Goal: Task Accomplishment & Management: Complete application form

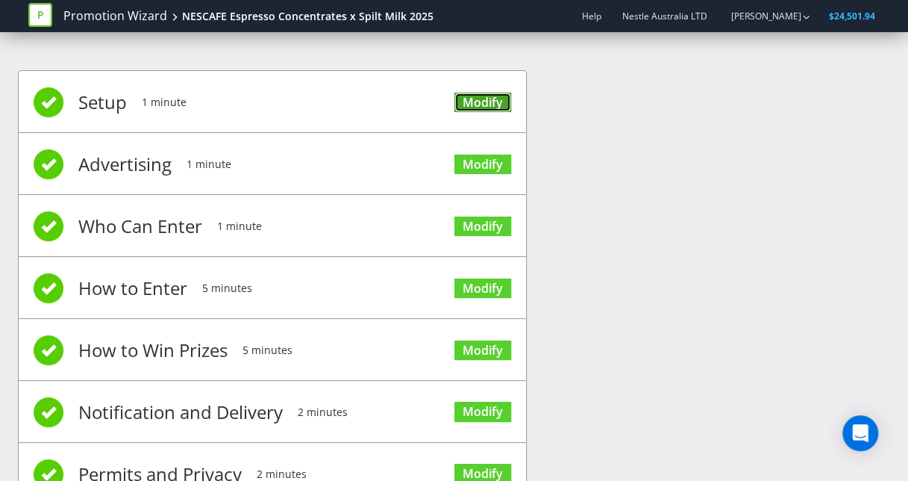
click at [490, 102] on link "Modify" at bounding box center [483, 103] width 57 height 20
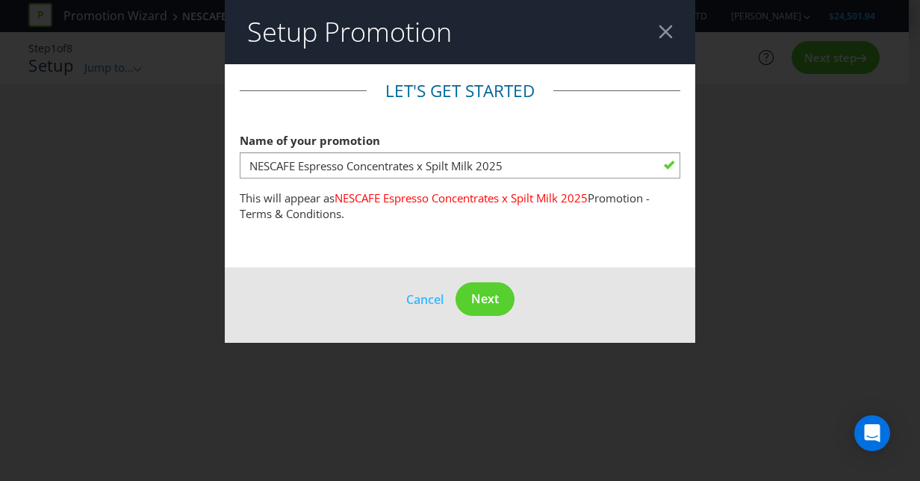
click at [669, 25] on div at bounding box center [665, 32] width 14 height 14
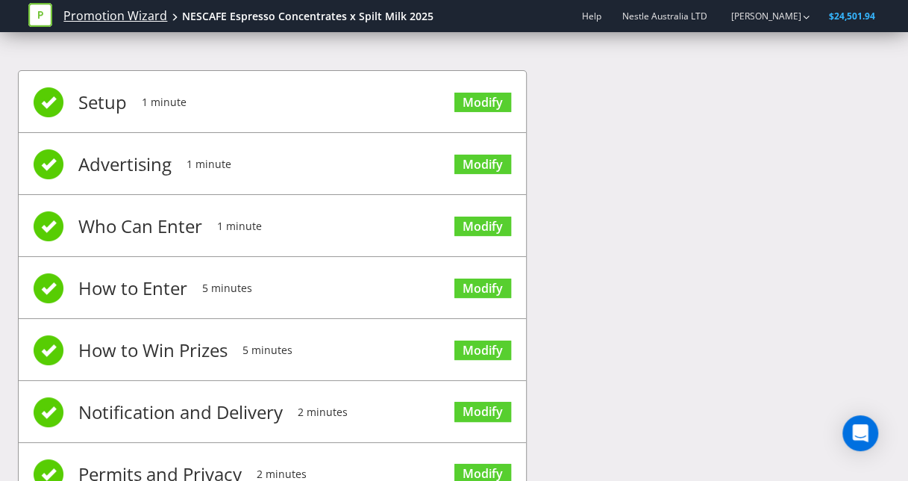
click at [144, 19] on link "Promotion Wizard" at bounding box center [115, 15] width 104 height 17
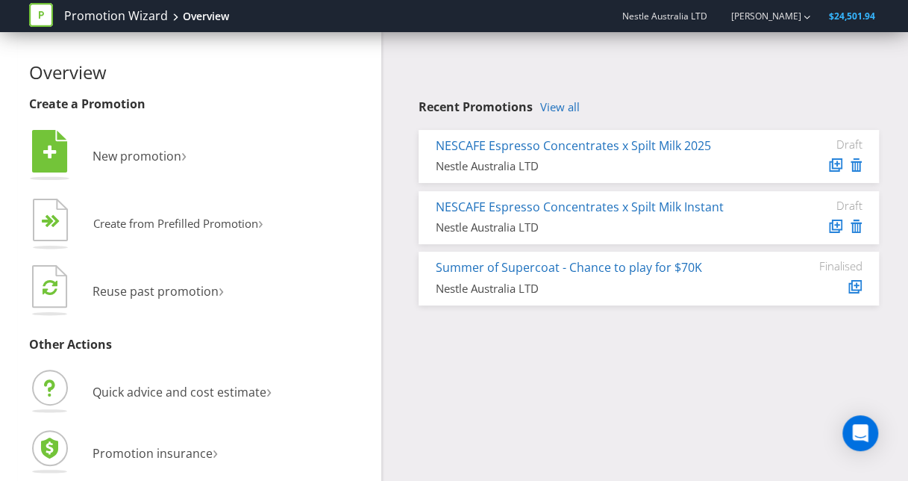
click at [646, 218] on div "NESCAFE Espresso Concentrates x Spilt Milk Instant Nestle Australia LTD" at bounding box center [593, 217] width 337 height 37
click at [630, 211] on link "NESCAFE Espresso Concentrates x Spilt Milk Instant" at bounding box center [580, 207] width 288 height 16
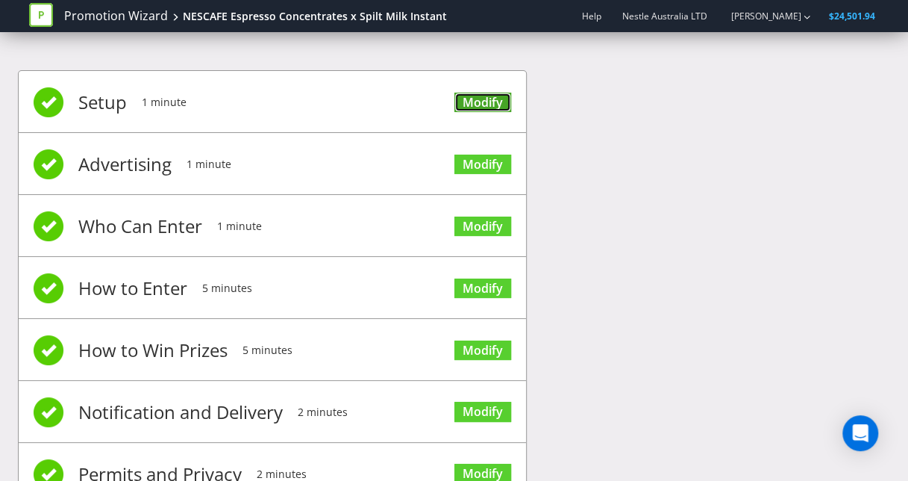
click at [476, 93] on link "Modify" at bounding box center [483, 103] width 57 height 20
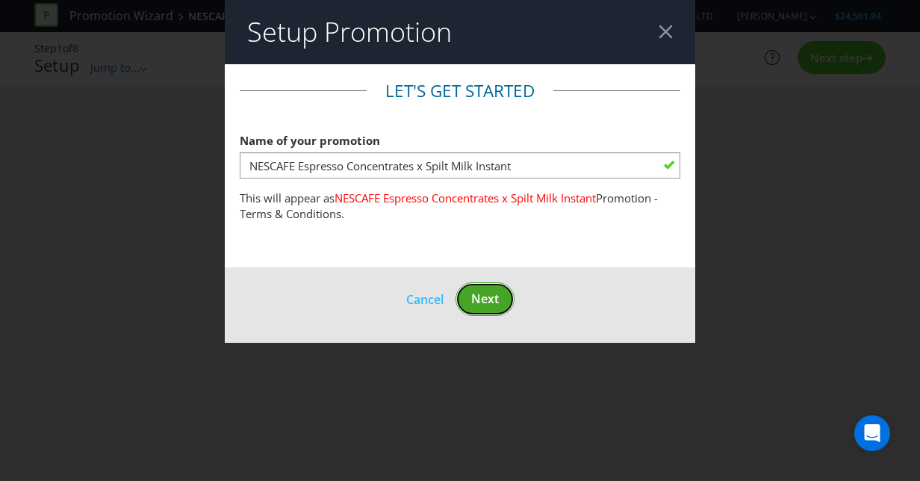
click at [490, 287] on button "Next" at bounding box center [484, 299] width 59 height 34
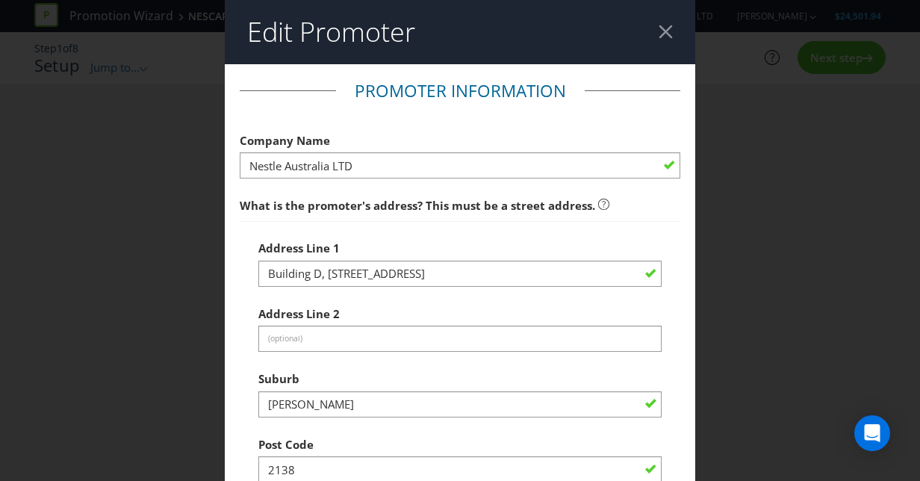
scroll to position [493, 0]
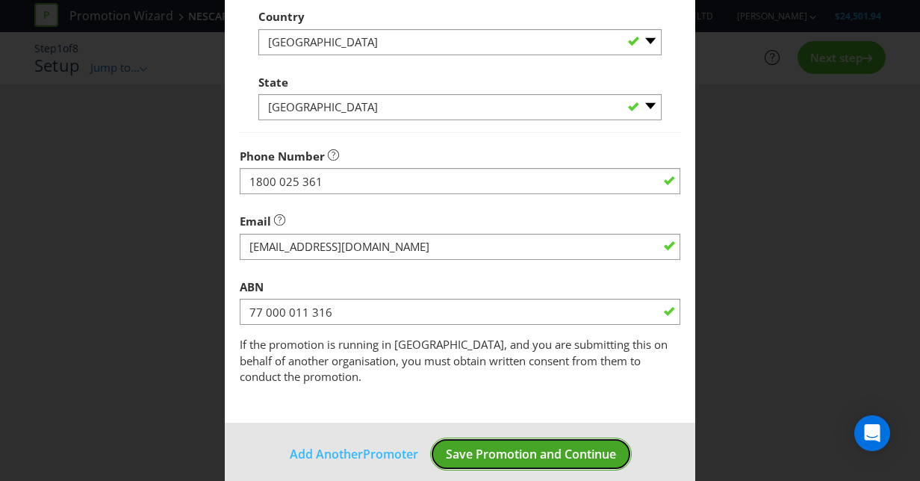
click at [535, 446] on span "Save Promotion and Continue" at bounding box center [531, 454] width 170 height 16
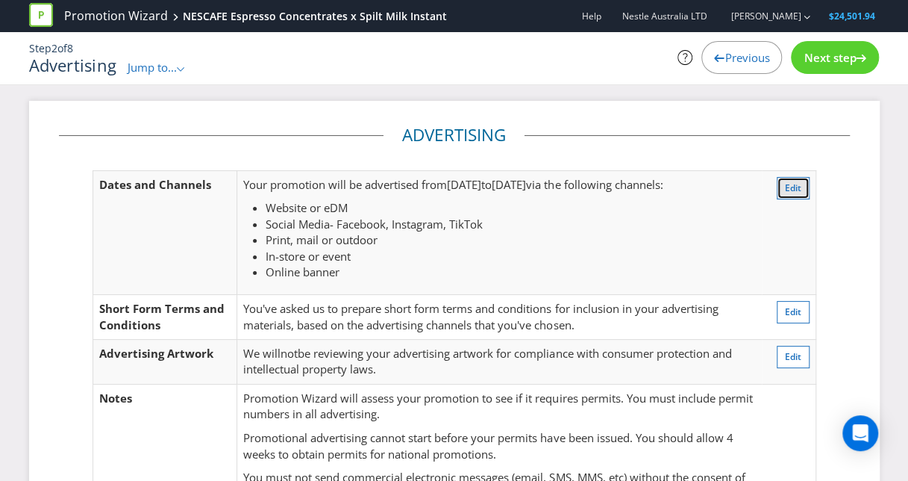
click at [802, 190] on button "Edit" at bounding box center [793, 188] width 33 height 22
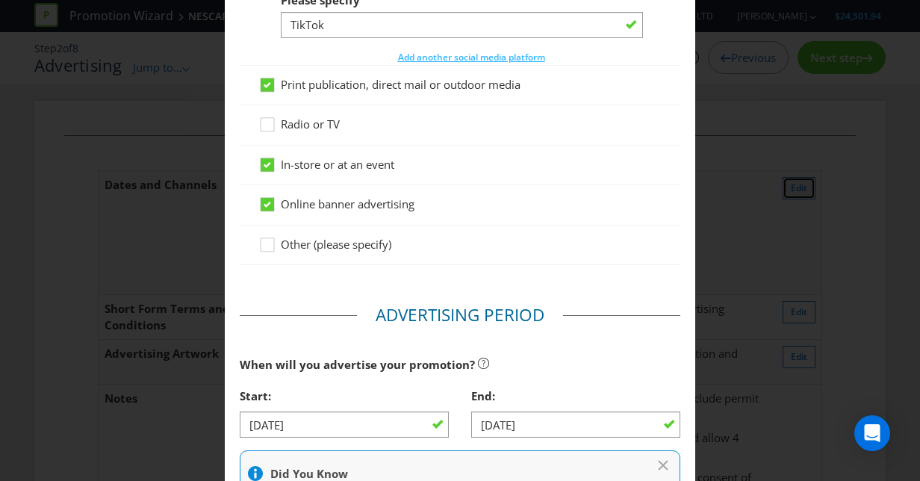
scroll to position [591, 0]
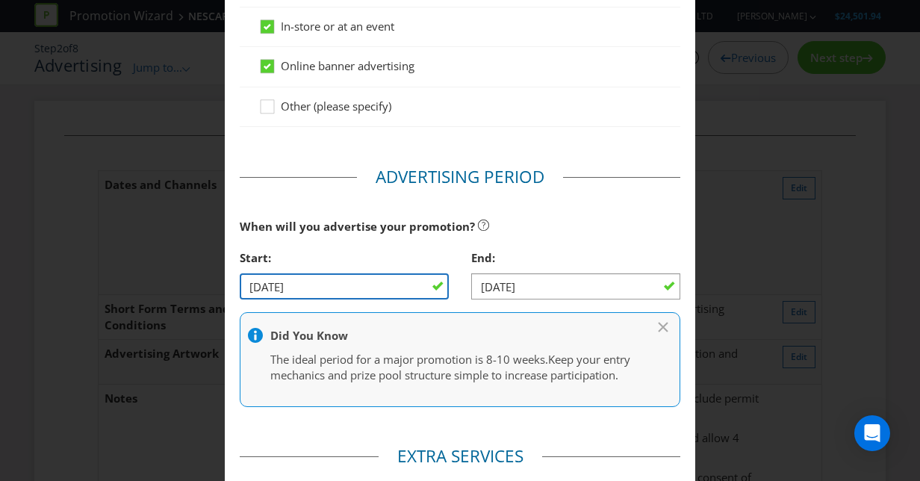
click at [267, 286] on input "[DATE]" at bounding box center [344, 286] width 209 height 26
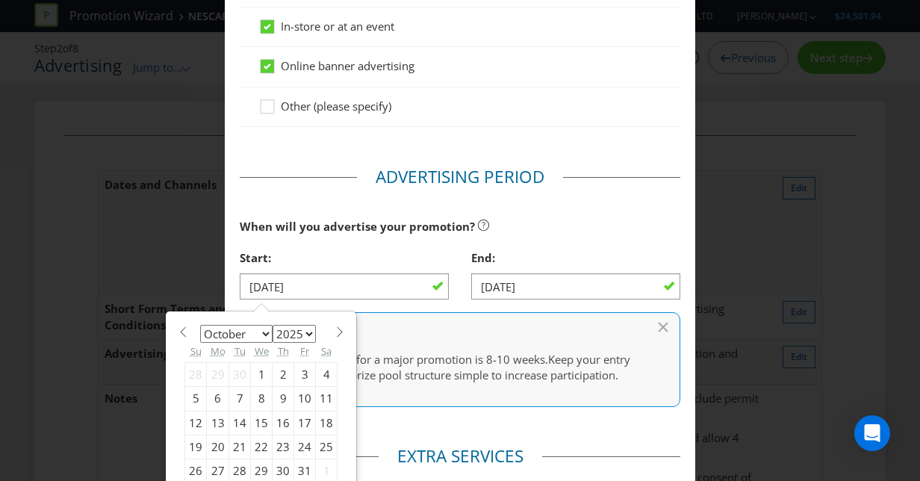
click at [251, 443] on div "22" at bounding box center [262, 447] width 22 height 24
type input "[DATE]"
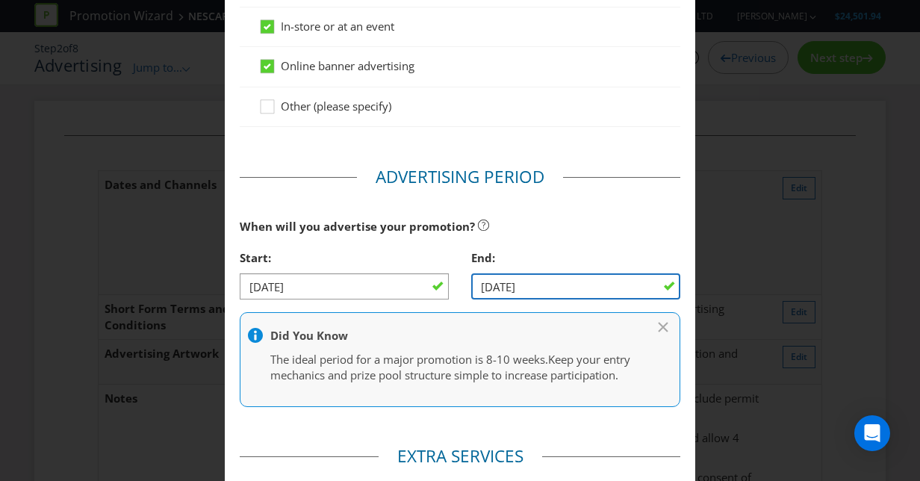
click at [569, 278] on input "[DATE]" at bounding box center [575, 286] width 209 height 26
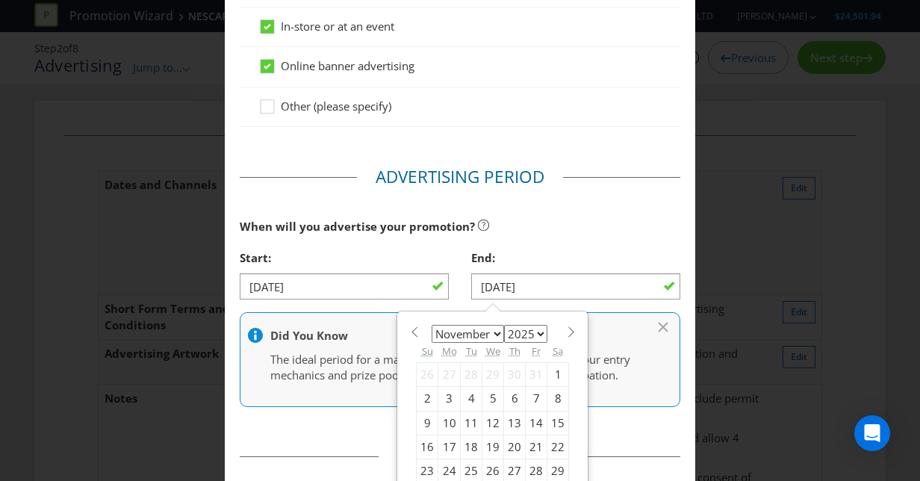
click at [550, 421] on div "15" at bounding box center [558, 423] width 22 height 24
type input "[DATE]"
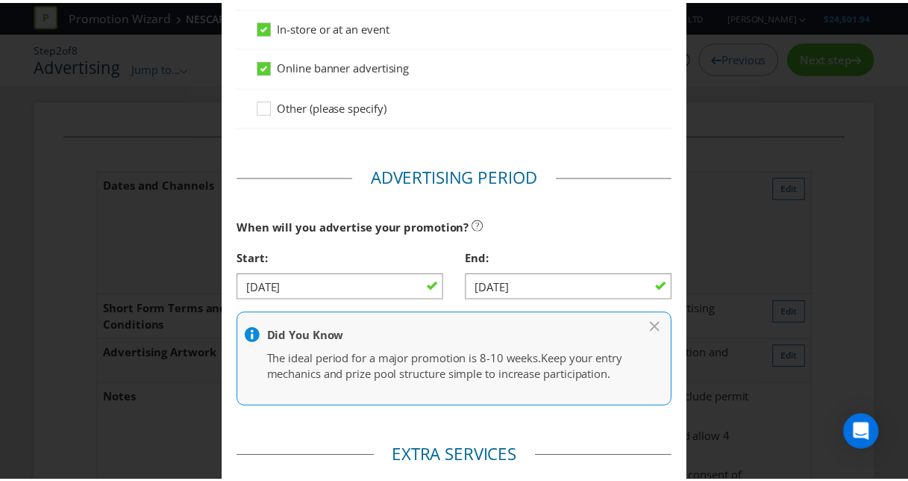
scroll to position [917, 0]
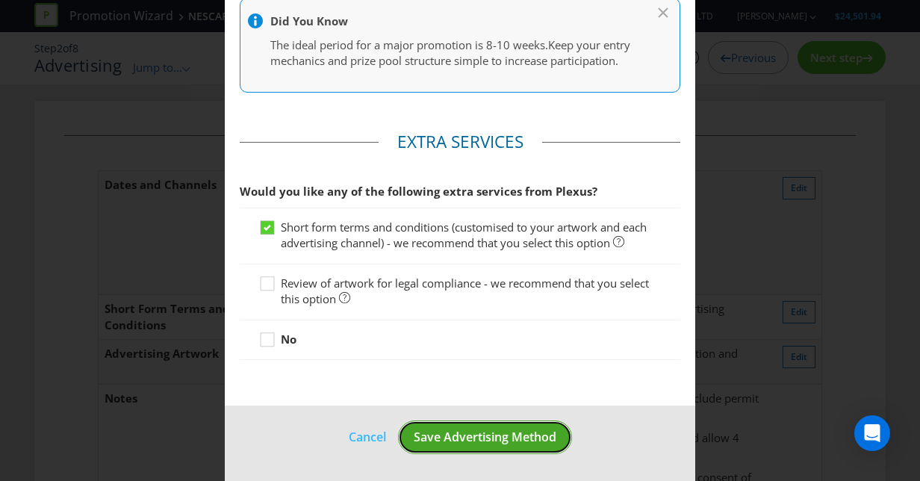
click at [510, 434] on span "Save Advertising Method" at bounding box center [485, 436] width 143 height 16
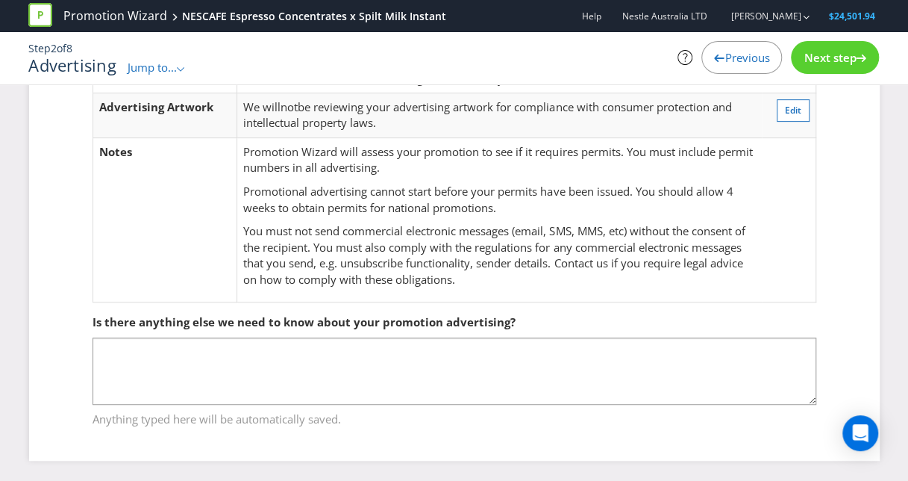
click at [814, 58] on span "Next step" at bounding box center [830, 57] width 52 height 15
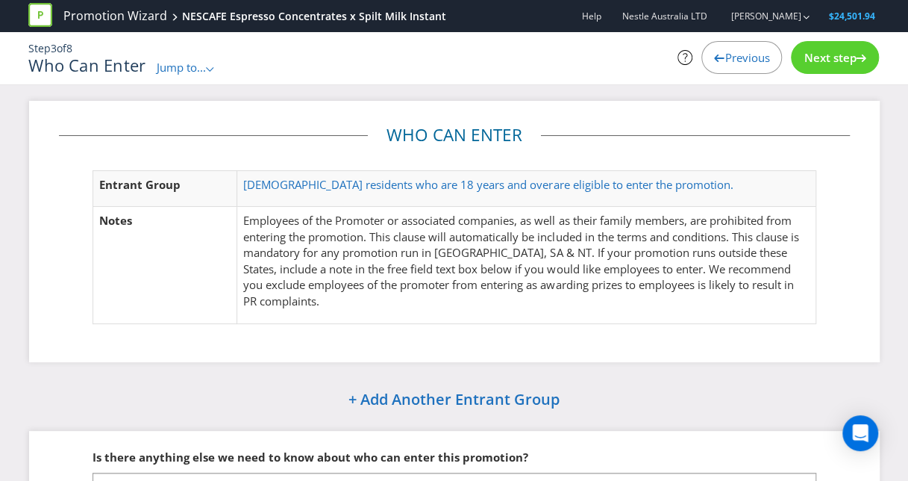
click at [860, 66] on div "Next step" at bounding box center [835, 57] width 88 height 33
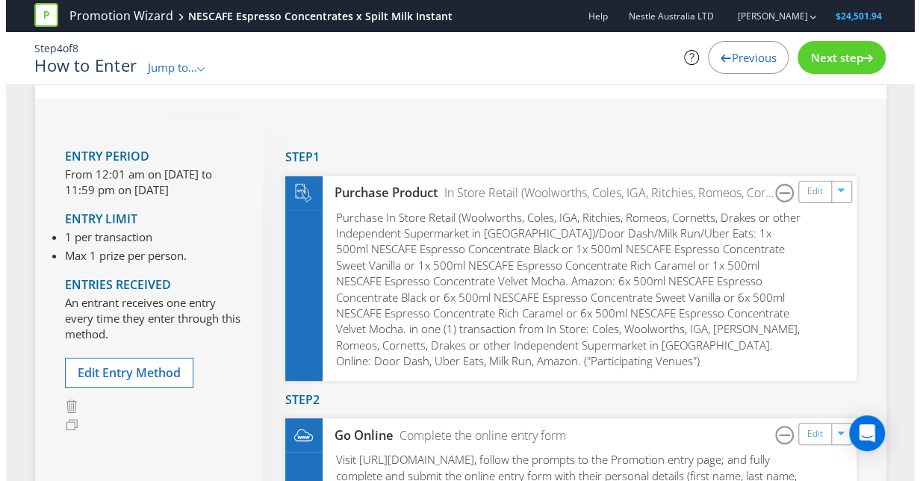
scroll to position [61, 0]
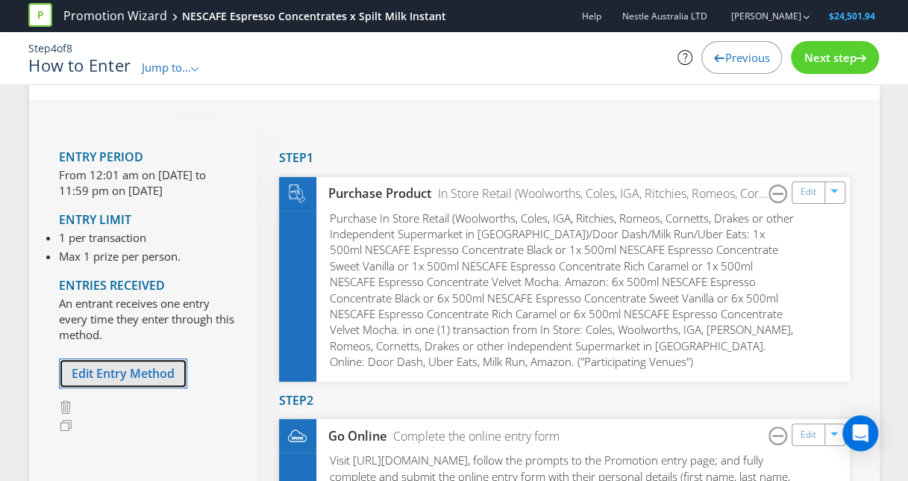
click at [134, 365] on span "Edit Entry Method" at bounding box center [123, 373] width 103 height 16
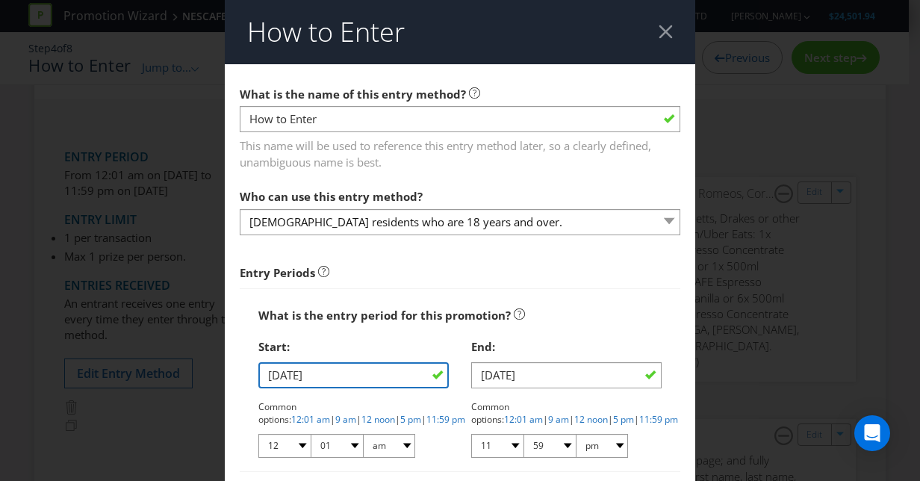
click at [370, 379] on input "[DATE]" at bounding box center [353, 375] width 190 height 26
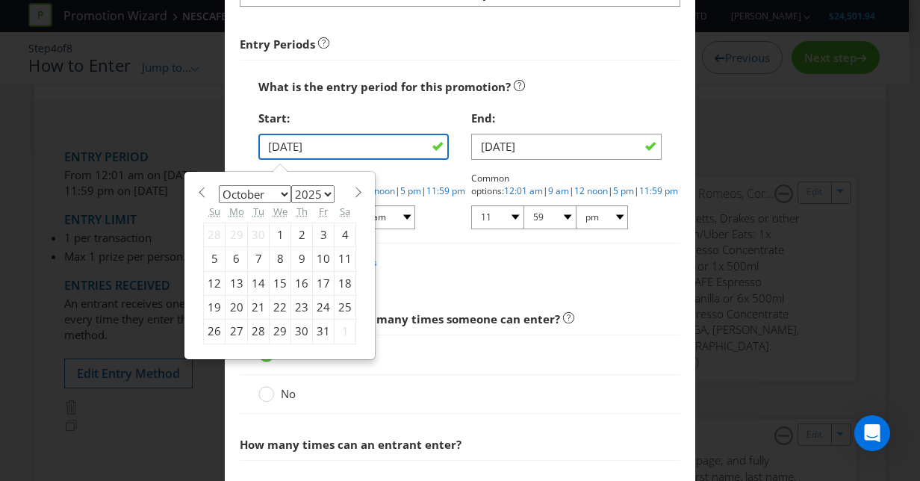
scroll to position [231, 0]
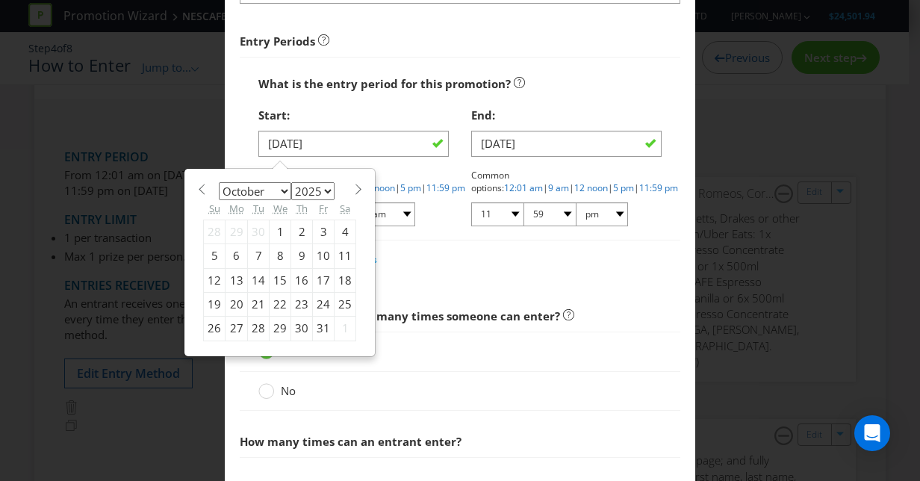
click at [275, 302] on div "22" at bounding box center [280, 304] width 22 height 24
type input "[DATE]"
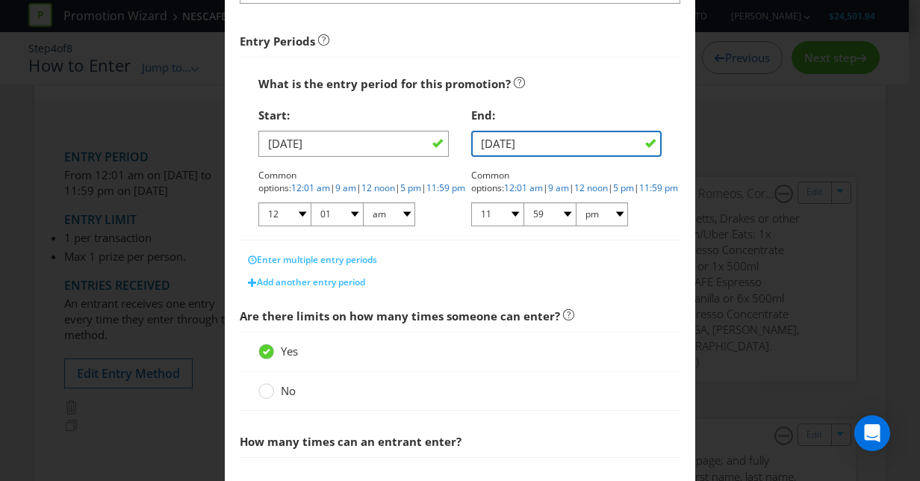
click at [541, 147] on input "[DATE]" at bounding box center [566, 144] width 190 height 26
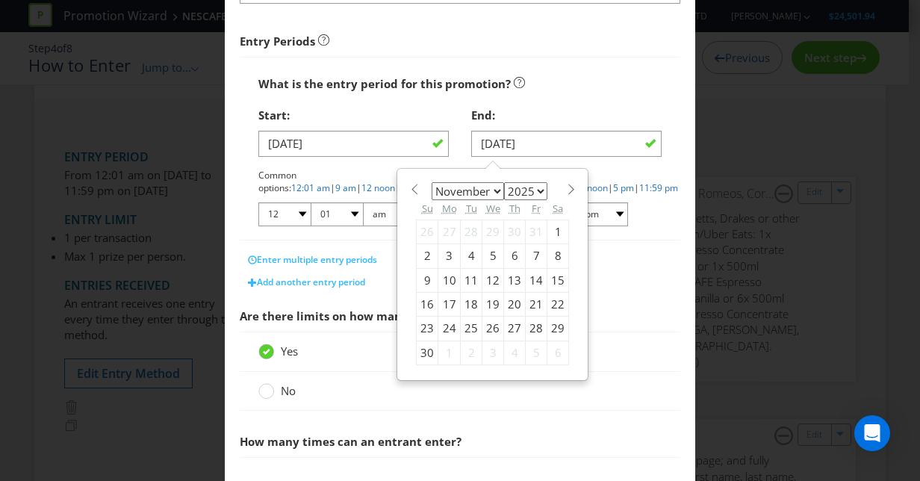
click at [547, 284] on div "15" at bounding box center [558, 280] width 22 height 24
type input "[DATE]"
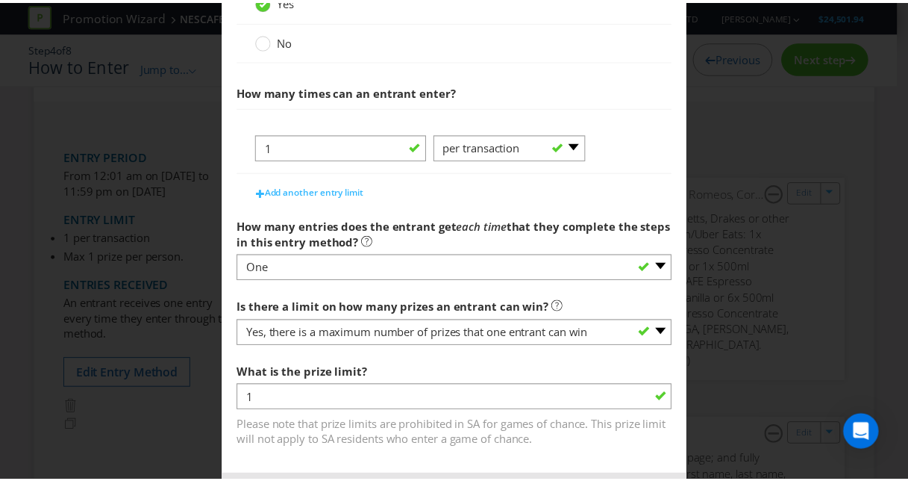
scroll to position [647, 0]
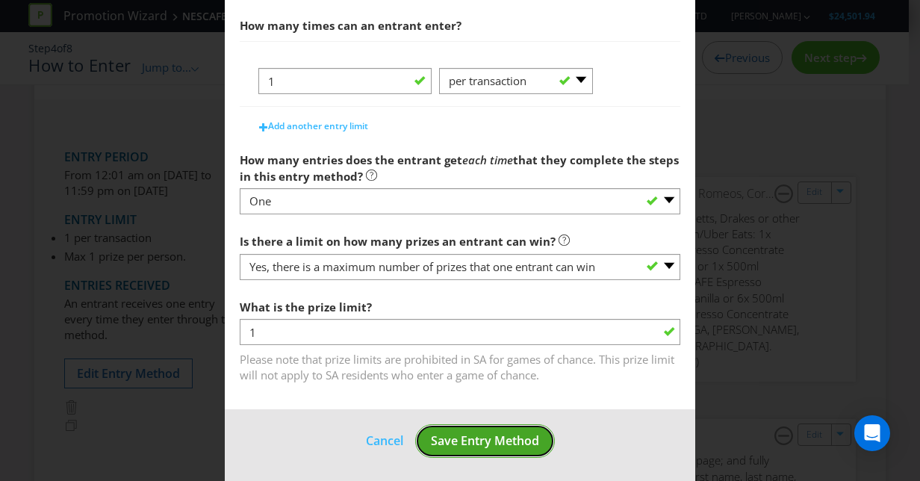
click at [502, 448] on button "Save Entry Method" at bounding box center [485, 441] width 140 height 34
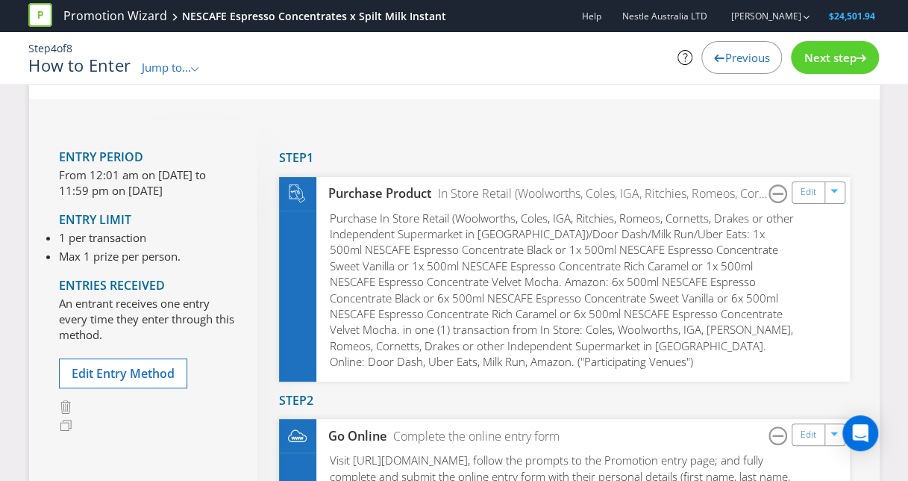
click at [816, 61] on span "Next step" at bounding box center [830, 57] width 52 height 15
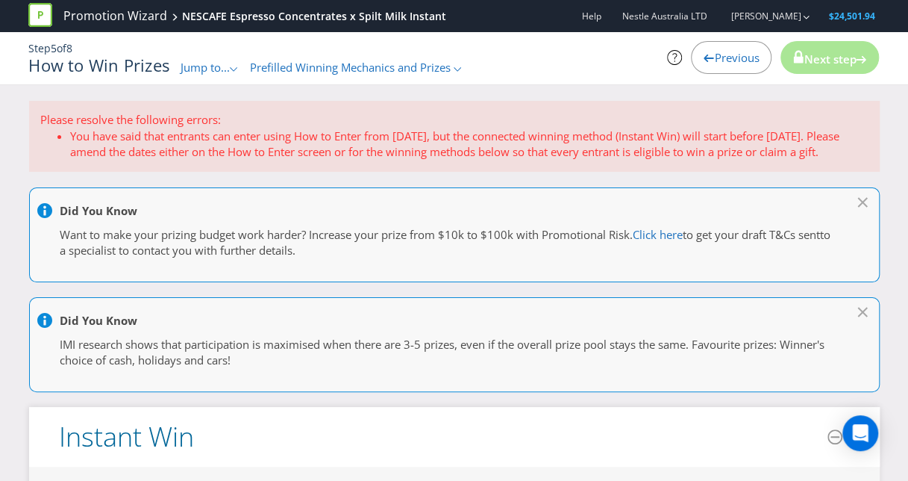
click at [424, 69] on span "Prefilled Winning Mechanics and Prizes" at bounding box center [350, 67] width 201 height 15
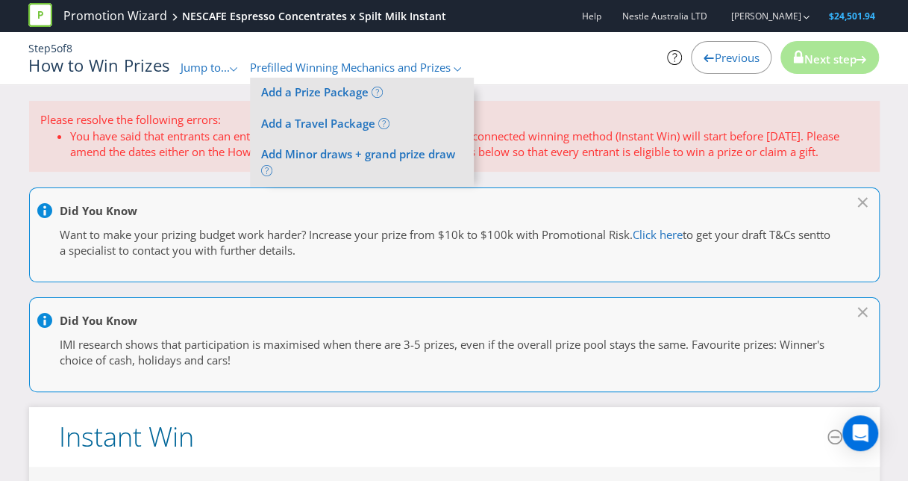
click at [540, 62] on div "How to Win Prizes Jump to... .st0{fill-rule:evenodd;clip-rule:evenodd;} Promoti…" at bounding box center [308, 65] width 560 height 19
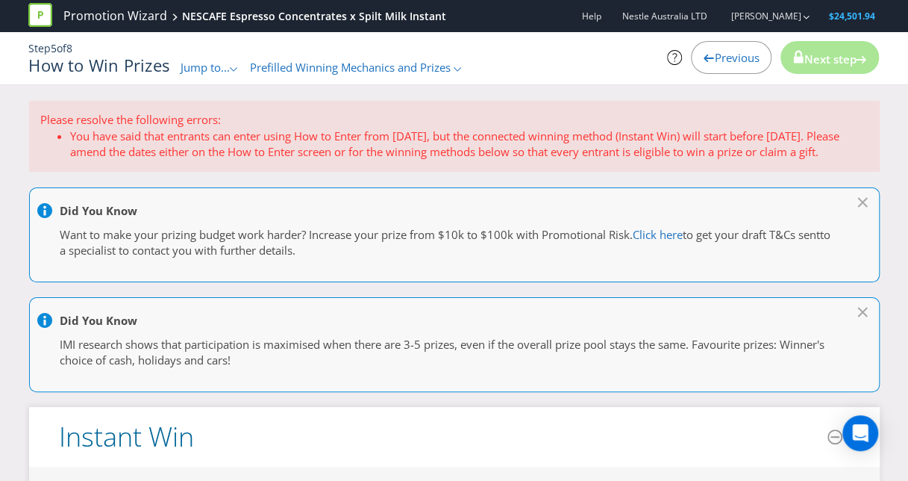
click at [234, 67] on icon ".st0{fill-rule:evenodd;clip-rule:evenodd;}" at bounding box center [233, 69] width 7 height 4
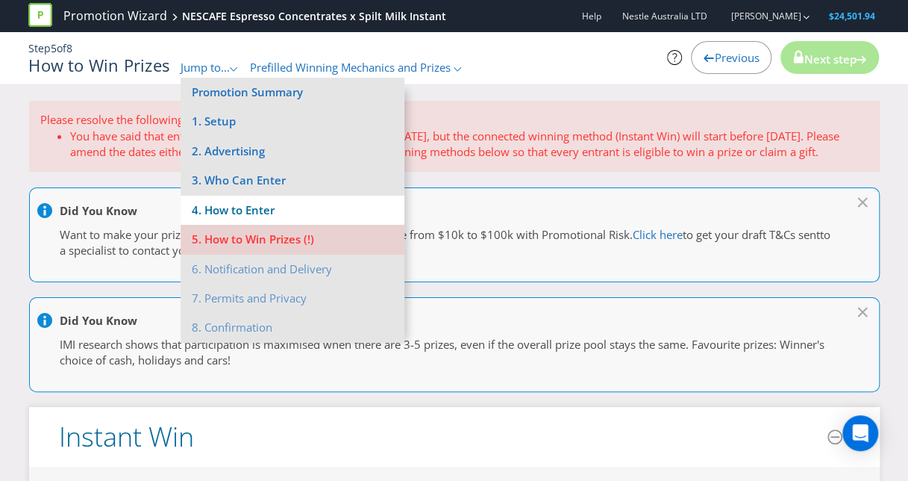
click at [284, 205] on li "4. How to Enter" at bounding box center [293, 210] width 224 height 29
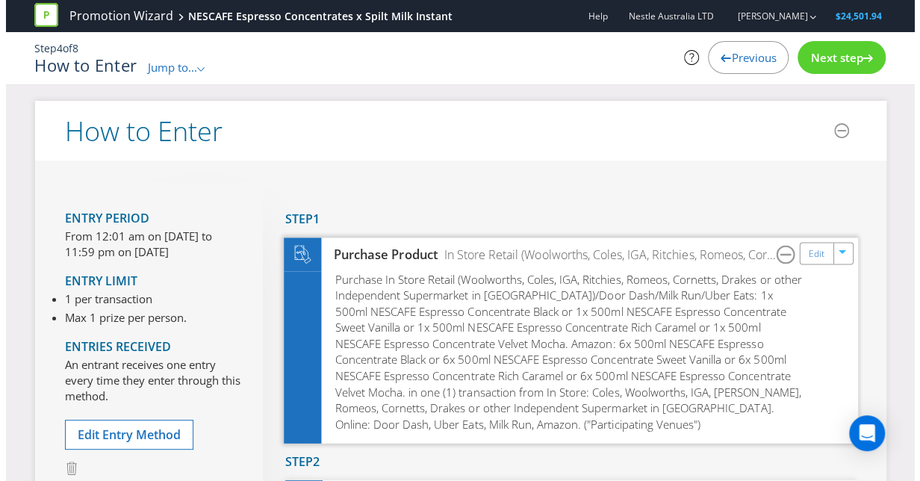
scroll to position [130, 0]
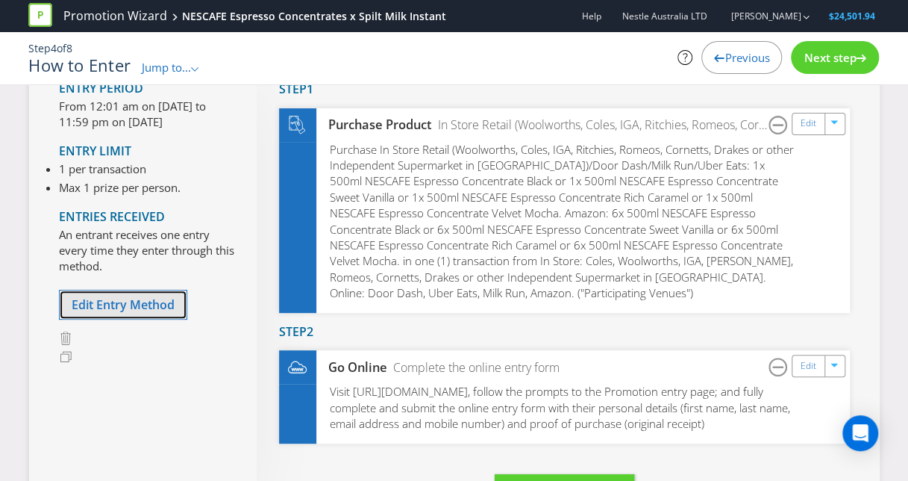
click at [153, 305] on span "Edit Entry Method" at bounding box center [123, 304] width 103 height 16
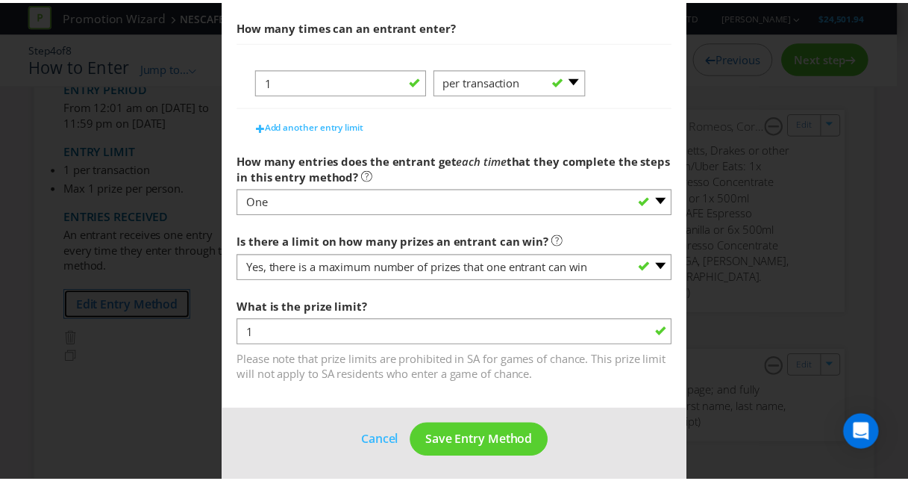
scroll to position [647, 0]
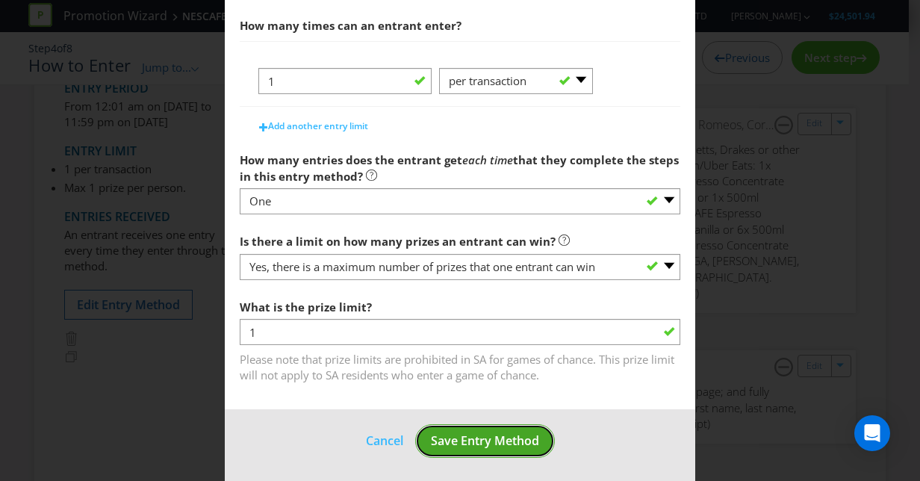
click at [499, 443] on span "Save Entry Method" at bounding box center [485, 440] width 108 height 16
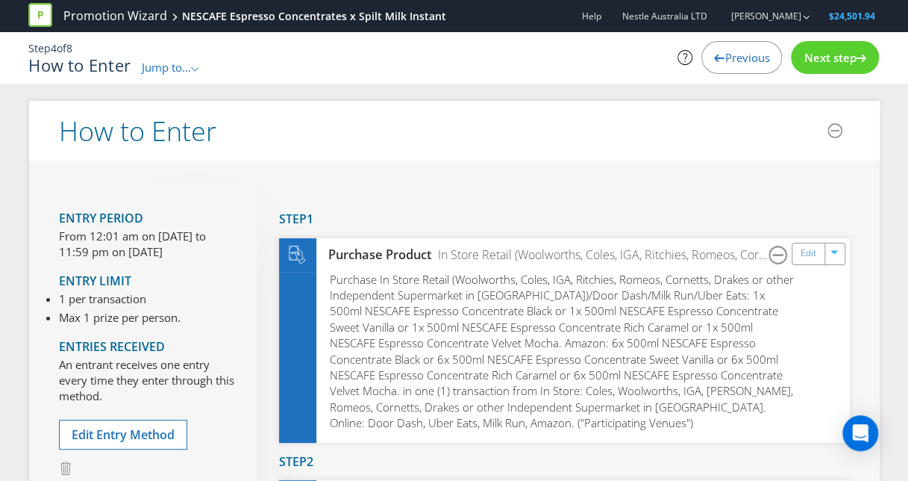
click at [845, 54] on span "Next step" at bounding box center [830, 57] width 52 height 15
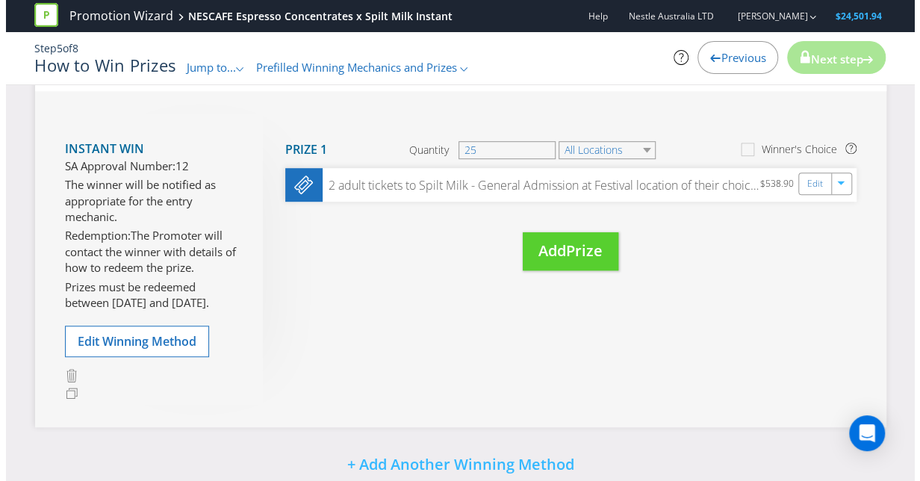
scroll to position [388, 0]
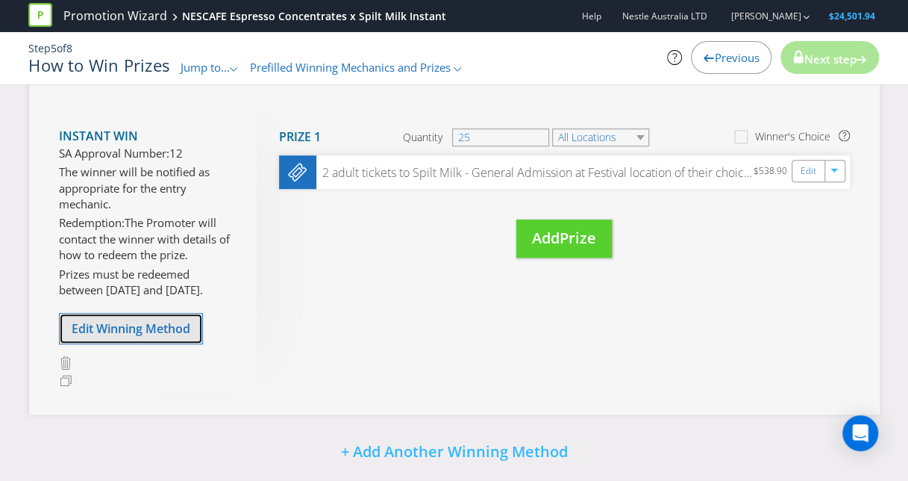
click at [161, 325] on span "Edit Winning Method" at bounding box center [131, 328] width 119 height 16
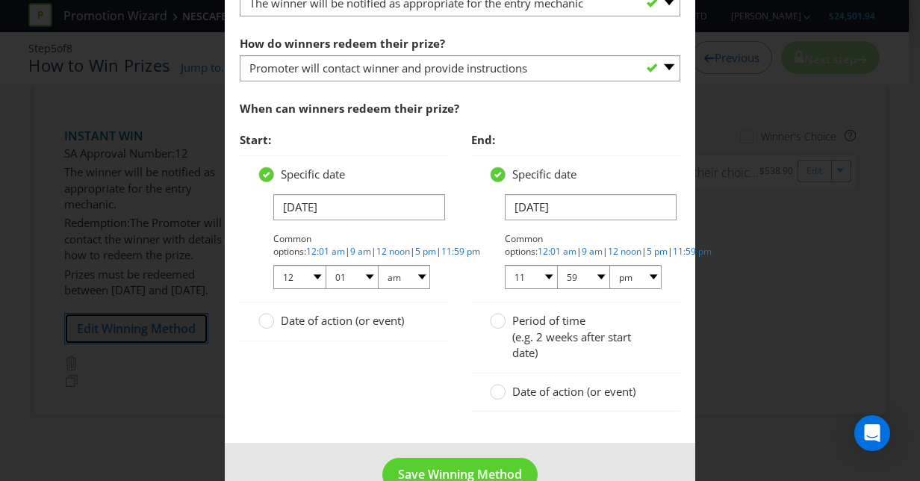
scroll to position [1018, 0]
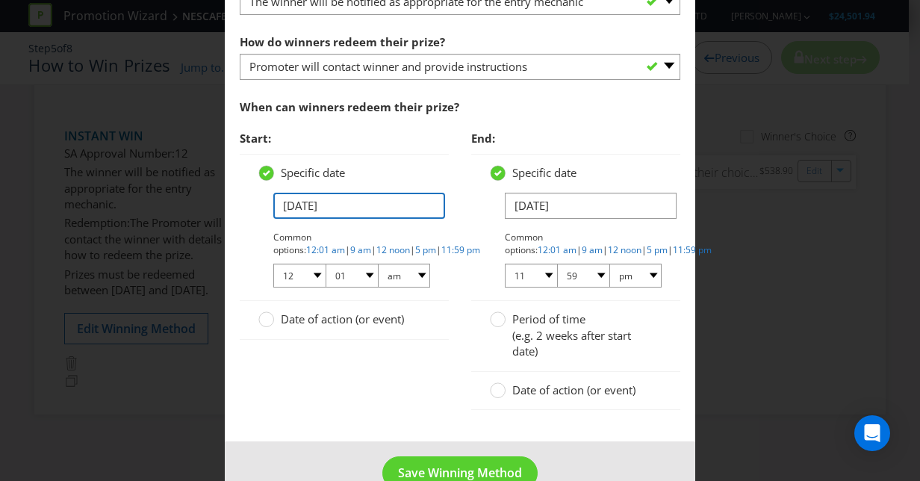
click at [360, 208] on input "[DATE]" at bounding box center [359, 206] width 172 height 26
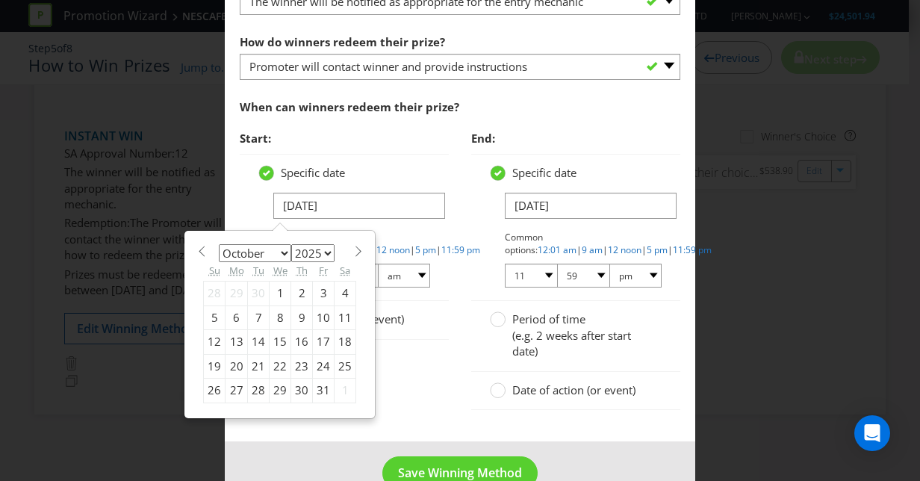
click at [272, 364] on div "22" at bounding box center [280, 366] width 22 height 24
type input "[DATE]"
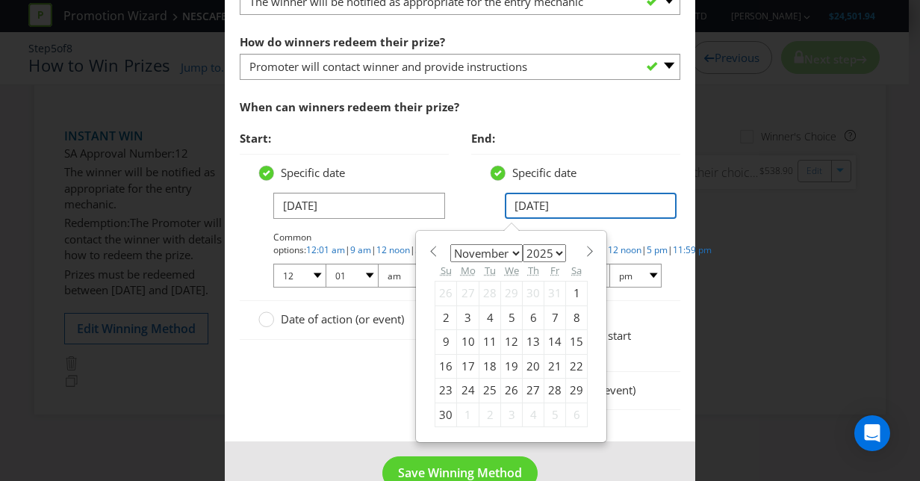
click at [603, 200] on input "[DATE]" at bounding box center [591, 206] width 172 height 26
click at [567, 340] on div "15" at bounding box center [577, 342] width 22 height 24
type input "[DATE]"
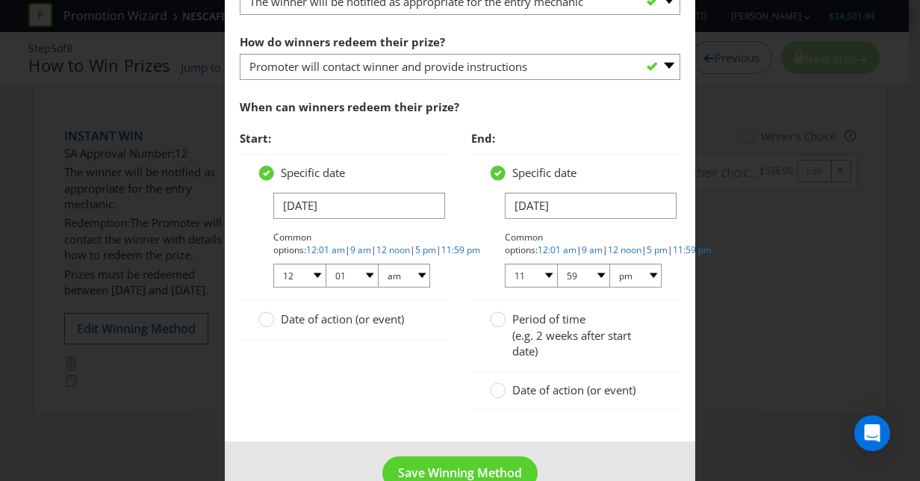
scroll to position [1049, 0]
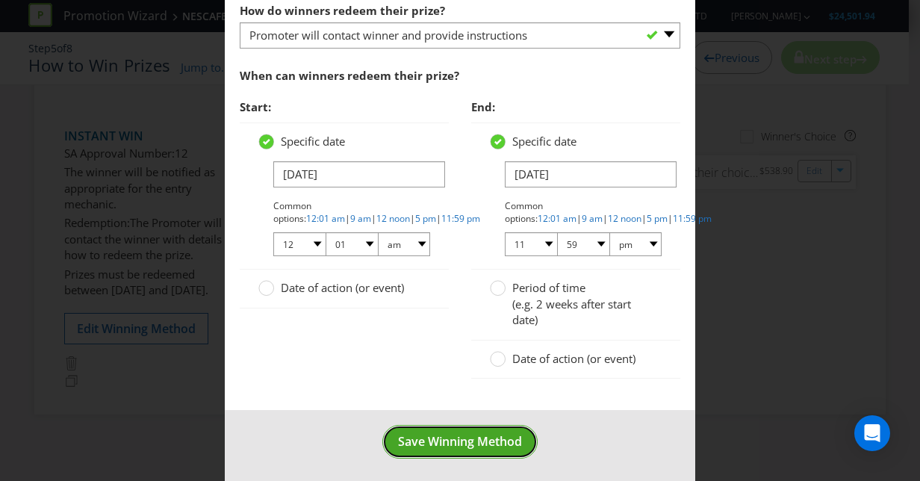
click at [474, 433] on span "Save Winning Method" at bounding box center [460, 441] width 124 height 16
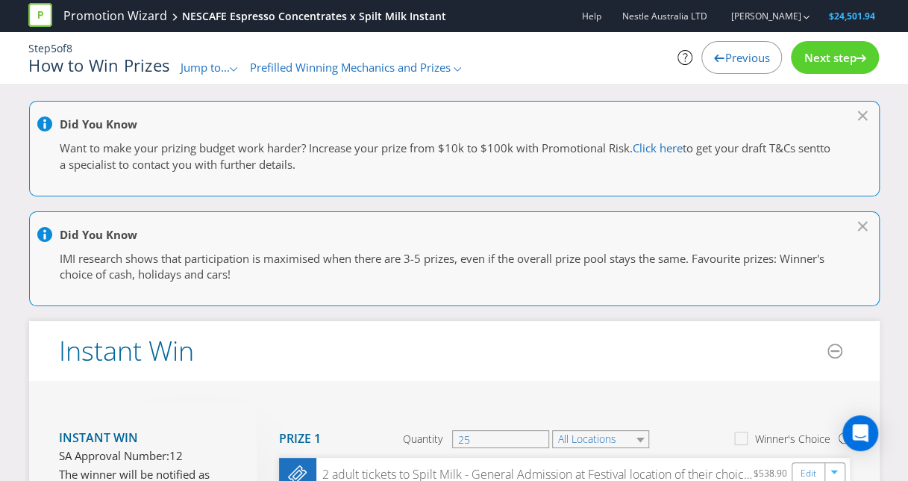
click at [821, 63] on span "Next step" at bounding box center [830, 57] width 52 height 15
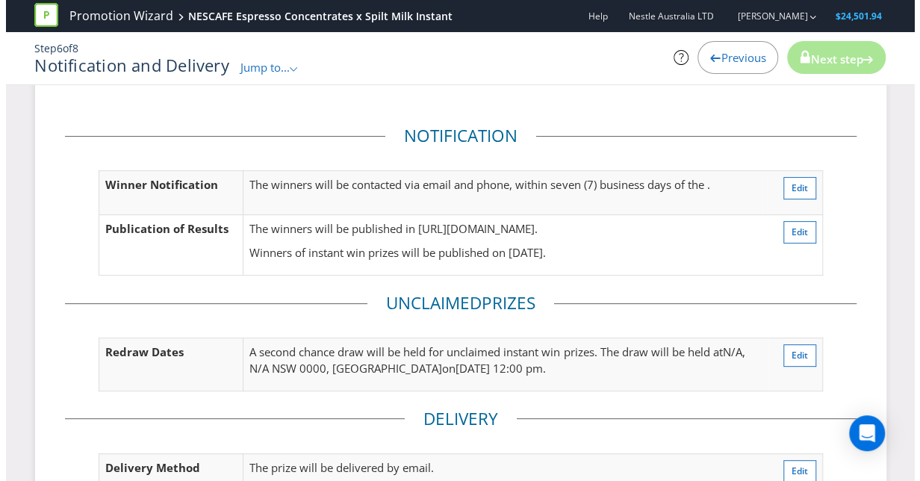
scroll to position [90, 0]
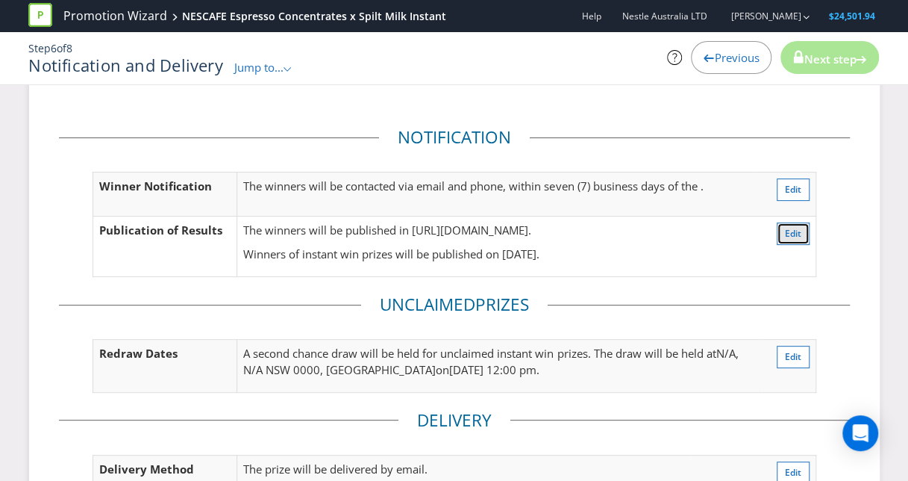
click at [797, 227] on span "Edit" at bounding box center [793, 233] width 16 height 13
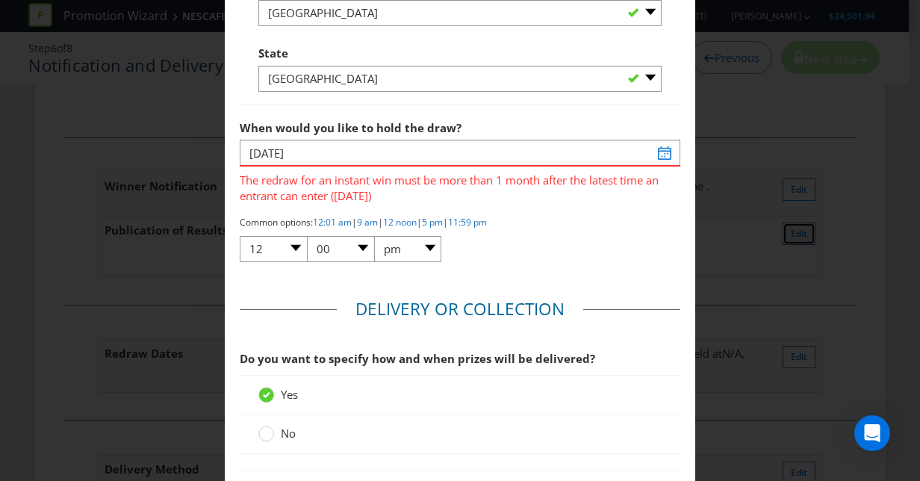
scroll to position [1863, 0]
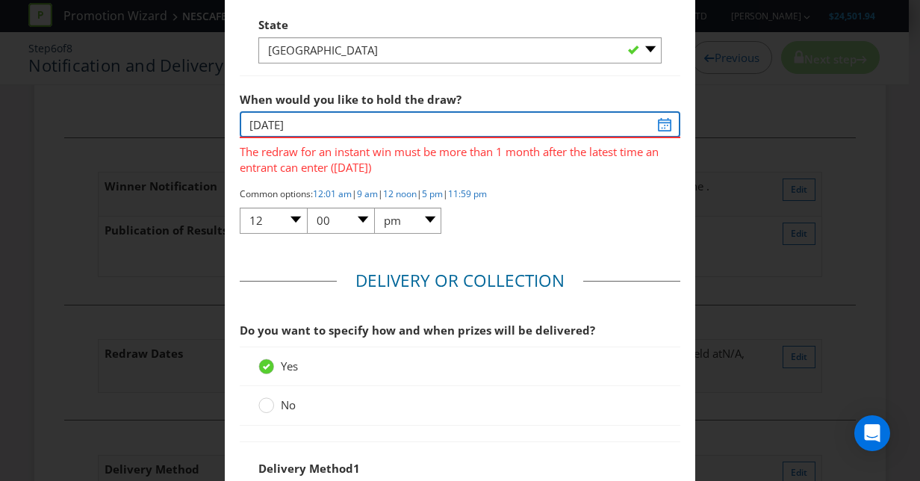
click at [432, 125] on input "[DATE]" at bounding box center [460, 124] width 440 height 26
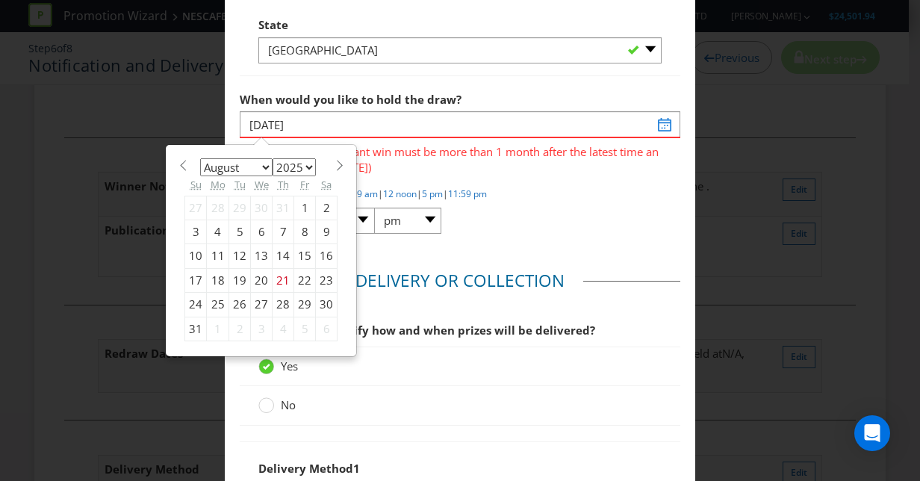
click at [334, 163] on span at bounding box center [339, 165] width 11 height 11
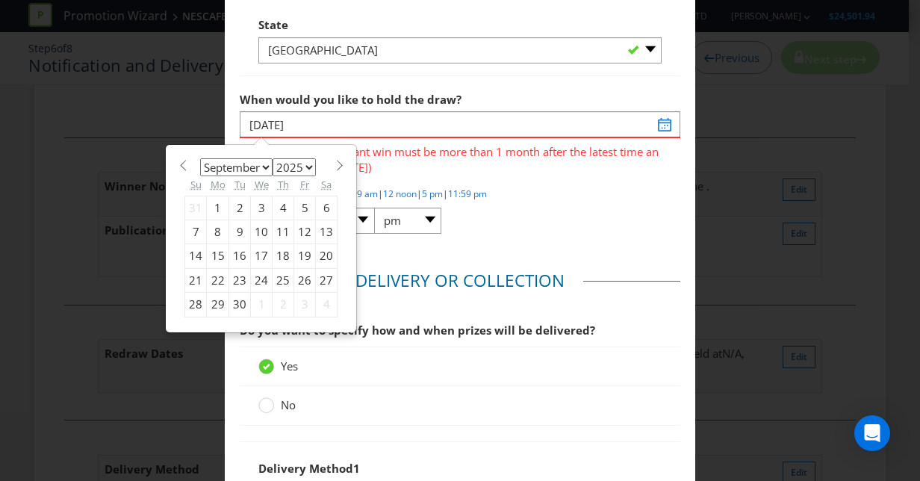
click at [440, 168] on span "The redraw for an instant win must be more than 1 month after the latest time a…" at bounding box center [460, 156] width 440 height 37
click at [334, 160] on span at bounding box center [339, 165] width 11 height 11
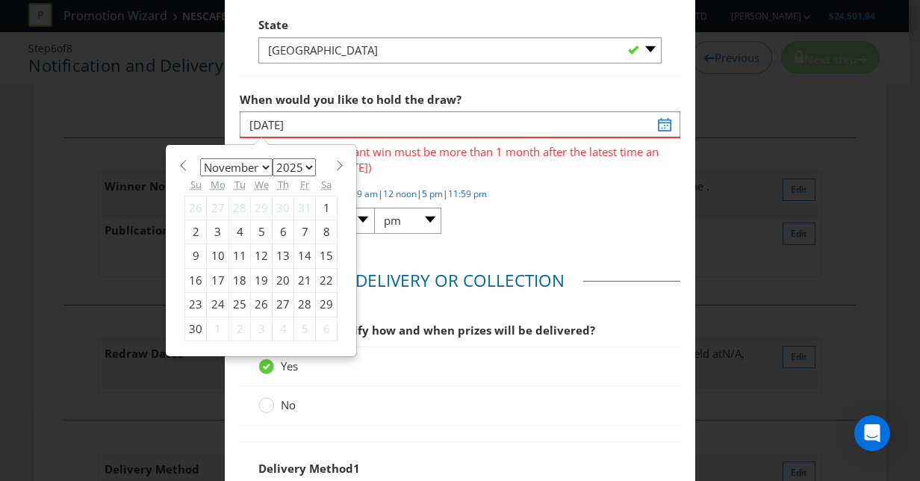
click at [334, 160] on span at bounding box center [339, 165] width 11 height 11
select select "11"
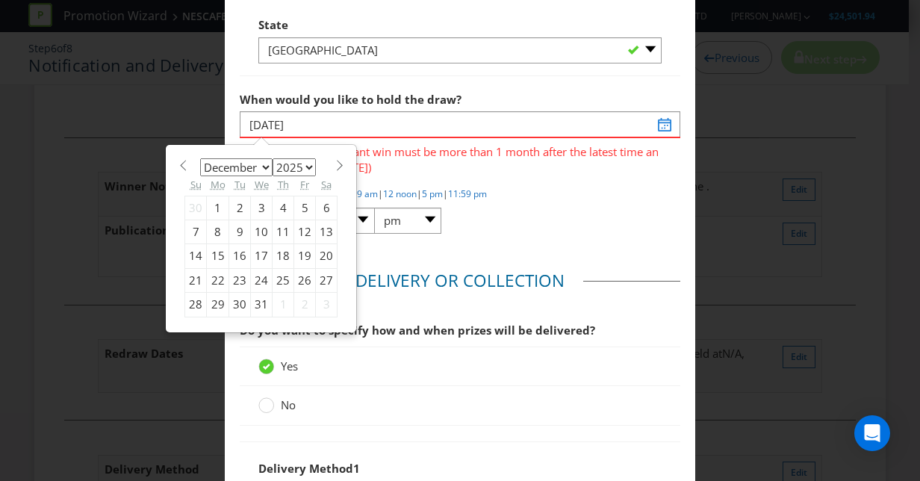
click at [231, 249] on div "16" at bounding box center [240, 256] width 22 height 24
type input "[DATE]"
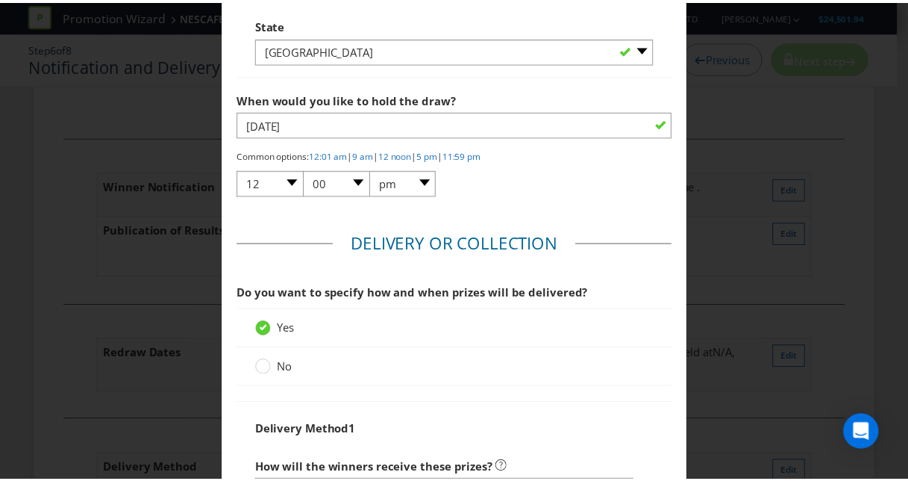
scroll to position [2209, 0]
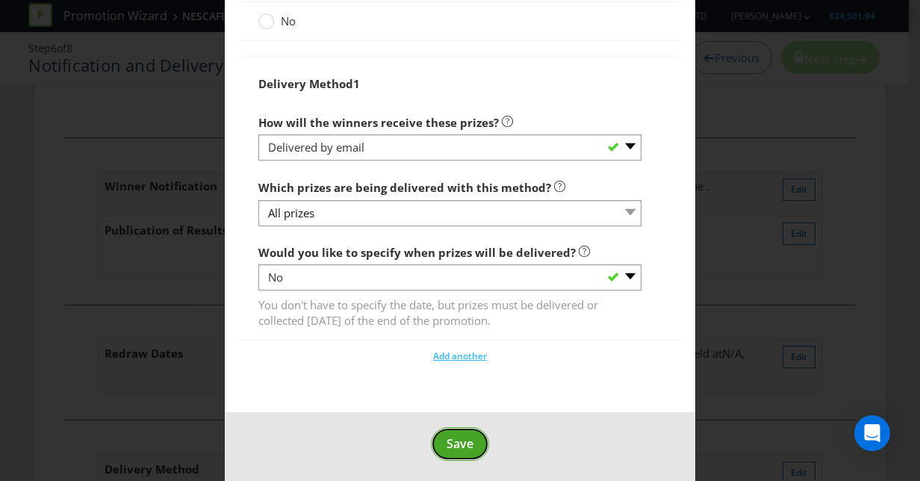
click at [466, 443] on span "Save" at bounding box center [459, 443] width 27 height 16
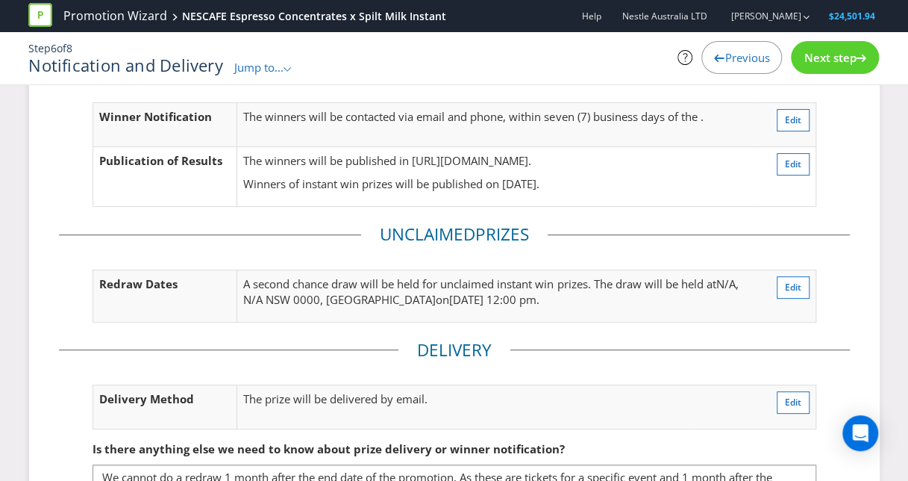
click at [845, 44] on div "Next step" at bounding box center [835, 57] width 88 height 33
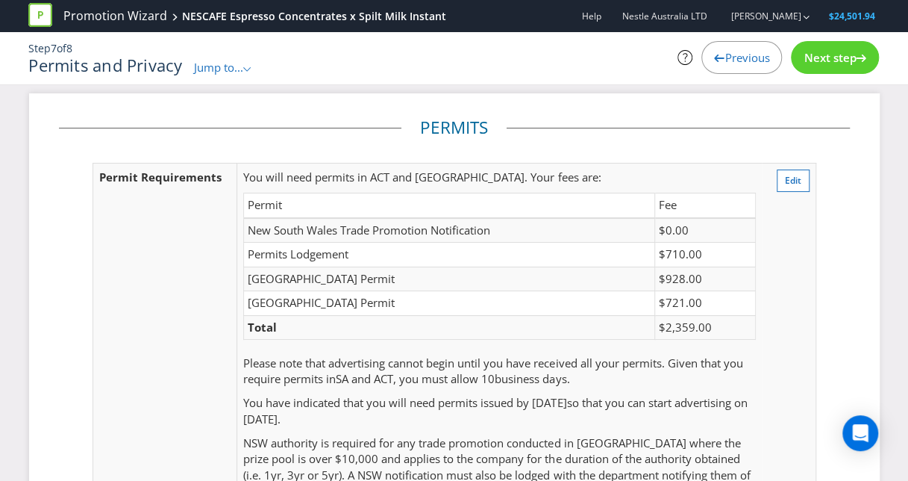
click at [839, 62] on span "Next step" at bounding box center [830, 57] width 52 height 15
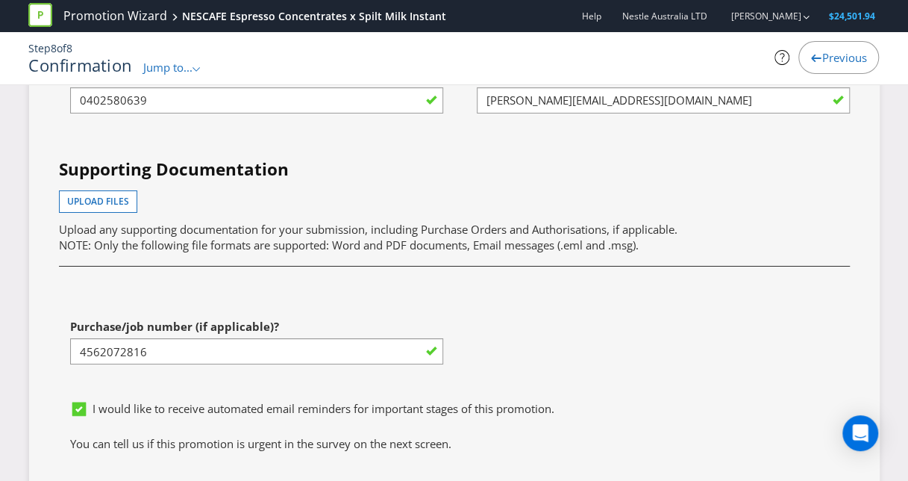
scroll to position [5200, 0]
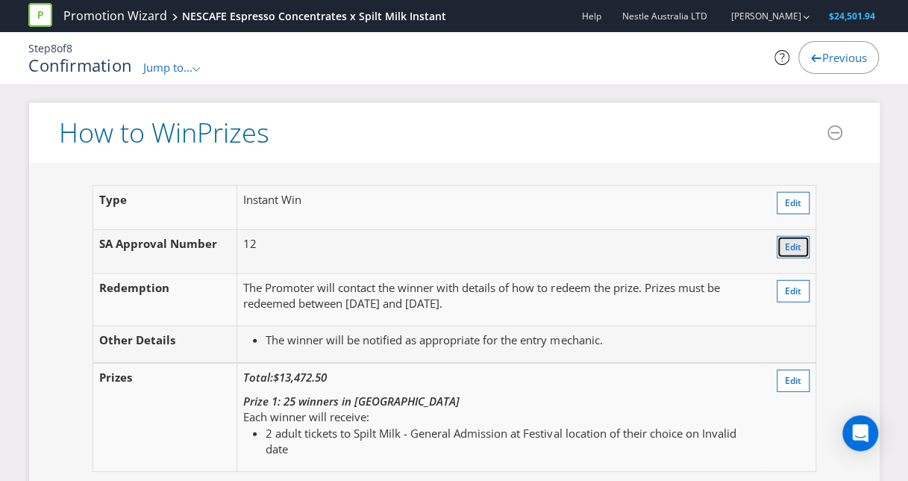
click at [797, 251] on span "Edit" at bounding box center [793, 246] width 16 height 13
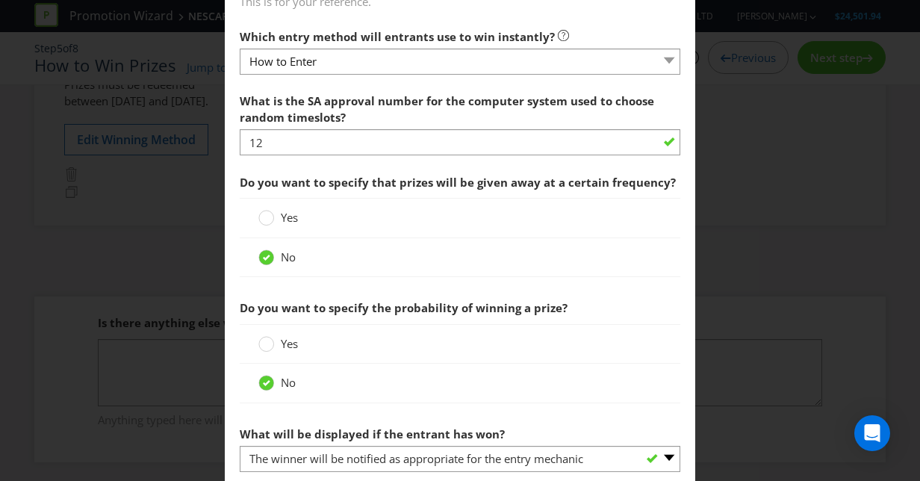
scroll to position [562, 0]
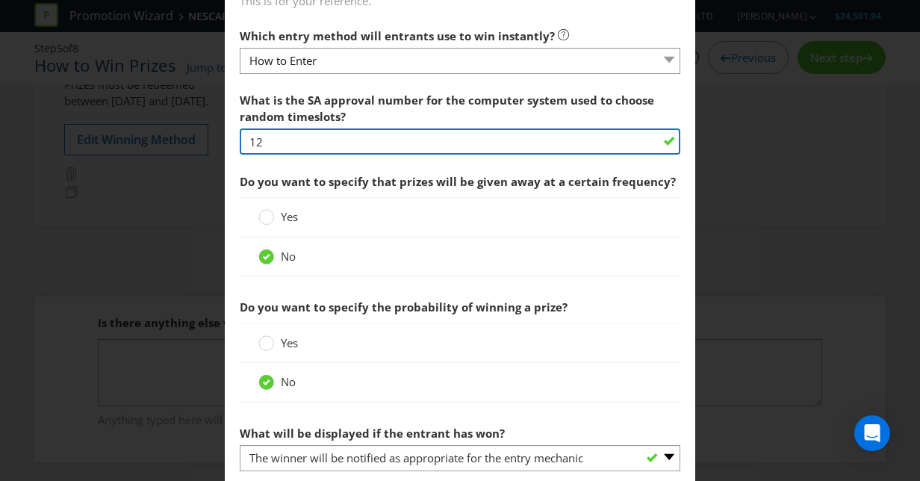
click at [293, 139] on input "12" at bounding box center [460, 141] width 440 height 26
paste input "39"
type input "1392"
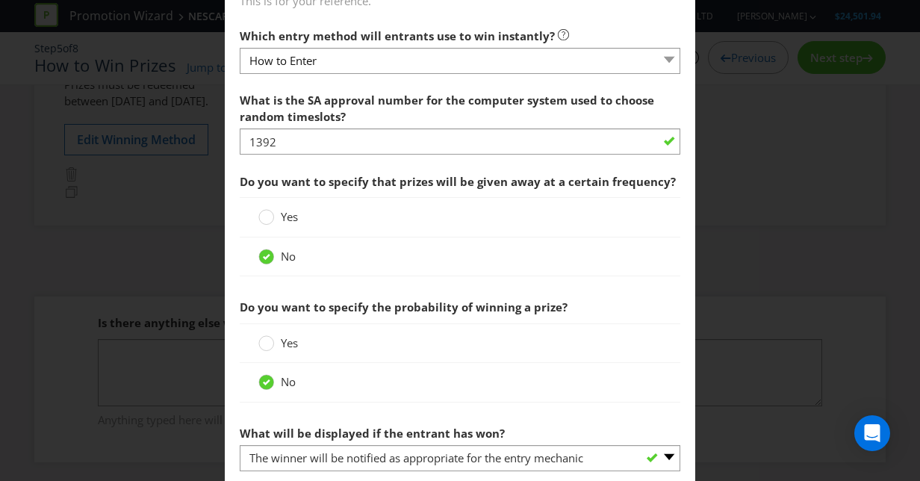
click at [366, 167] on span "Do you want to specify that prizes will be given away at a certain frequency?" at bounding box center [460, 181] width 440 height 31
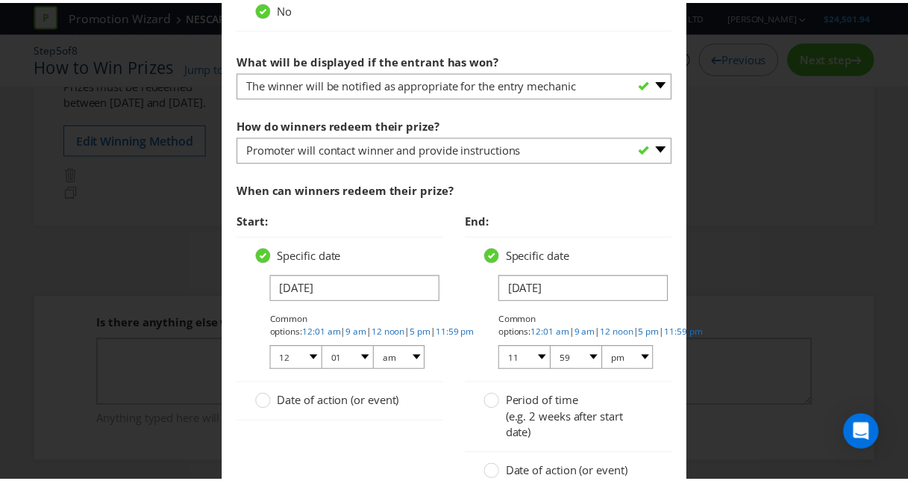
scroll to position [1049, 0]
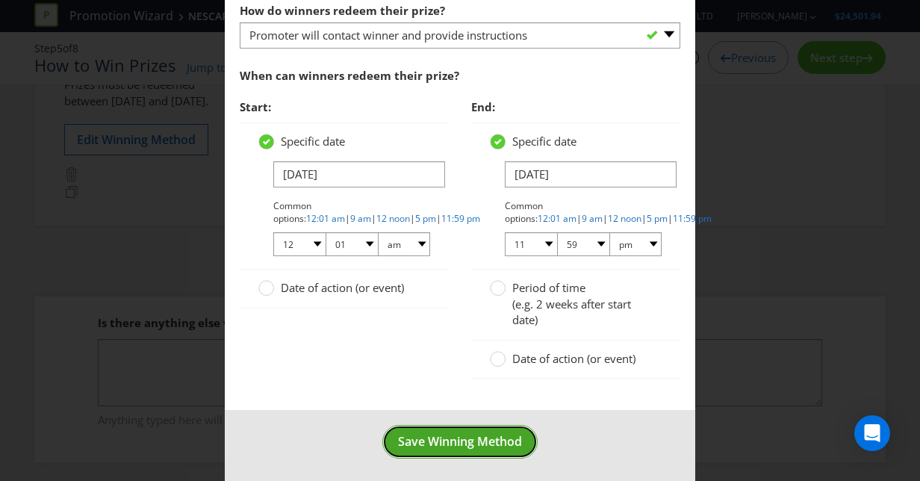
click at [453, 451] on button "Save Winning Method" at bounding box center [459, 442] width 155 height 34
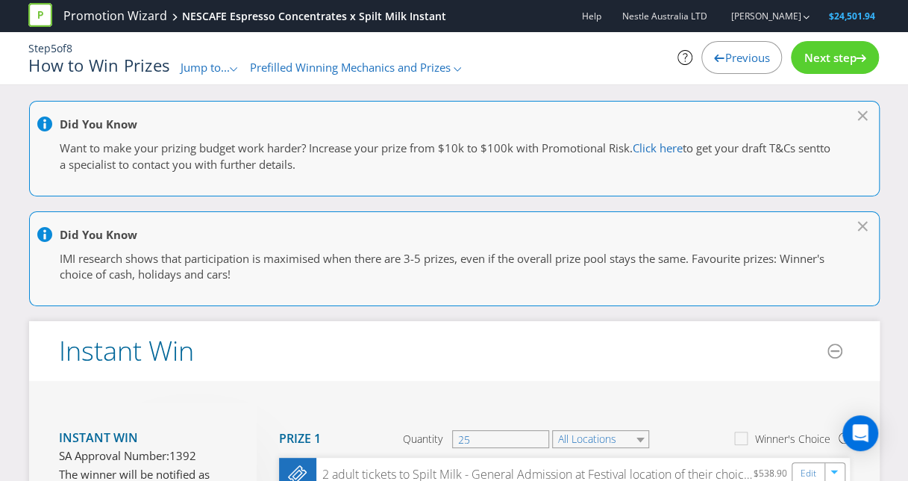
click at [839, 55] on span "Next step" at bounding box center [830, 57] width 52 height 15
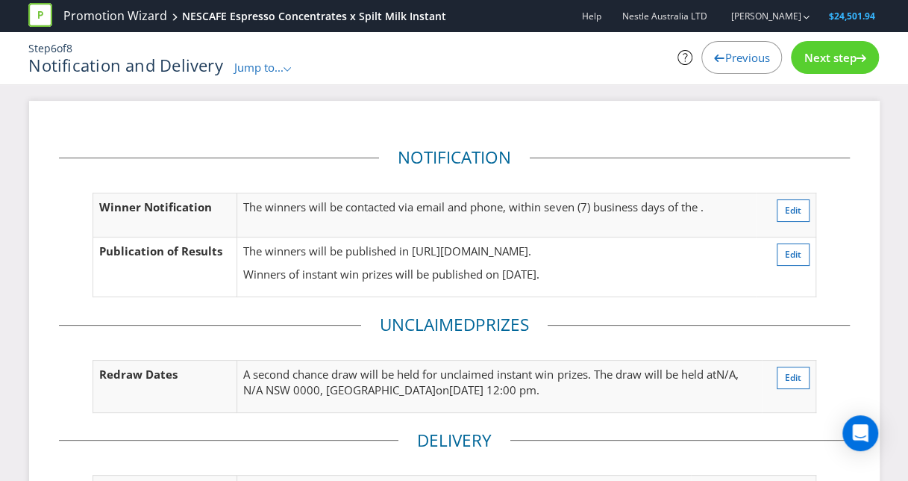
scroll to position [216, 0]
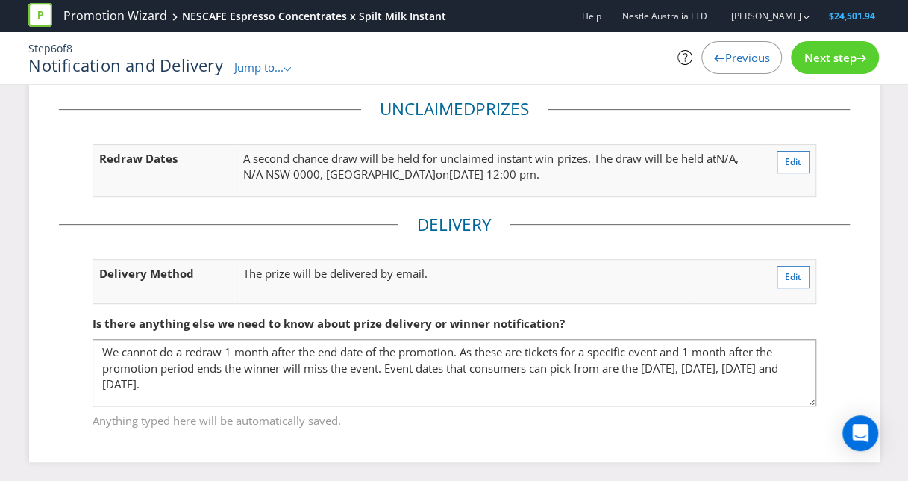
click at [854, 54] on span "Next step" at bounding box center [830, 57] width 52 height 15
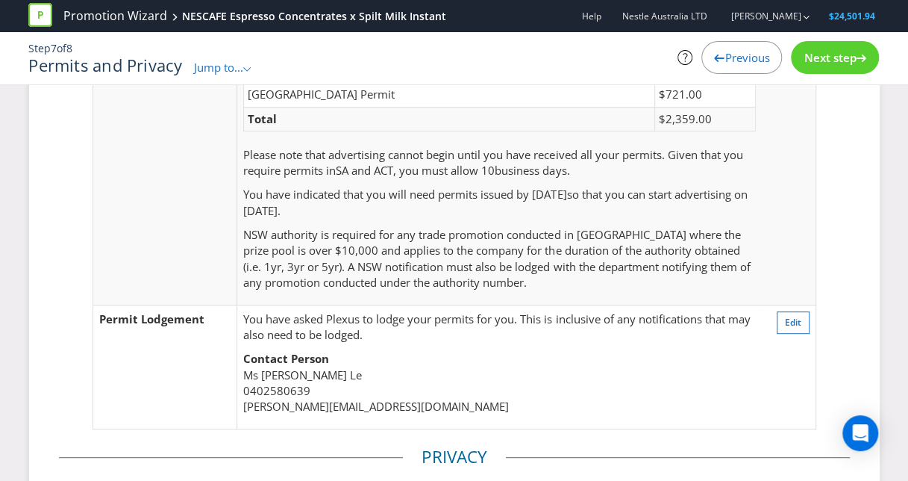
click at [865, 55] on icon at bounding box center [861, 57] width 10 height 7
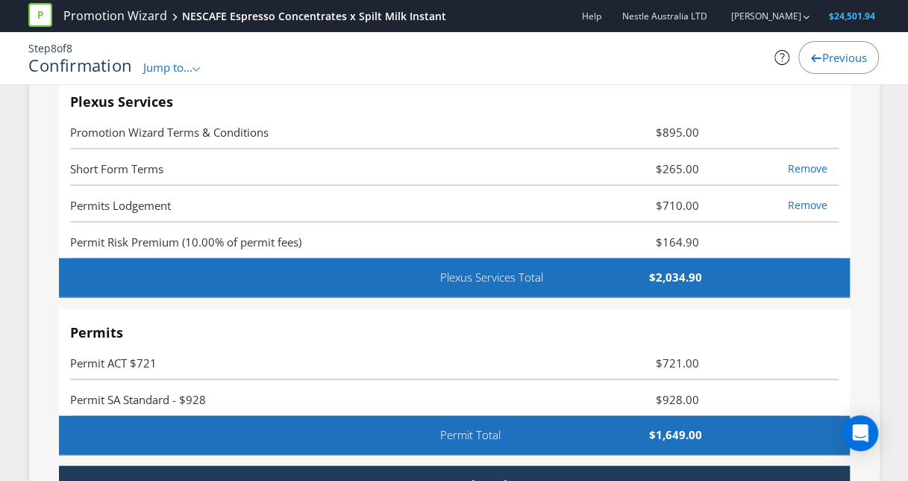
scroll to position [4145, 0]
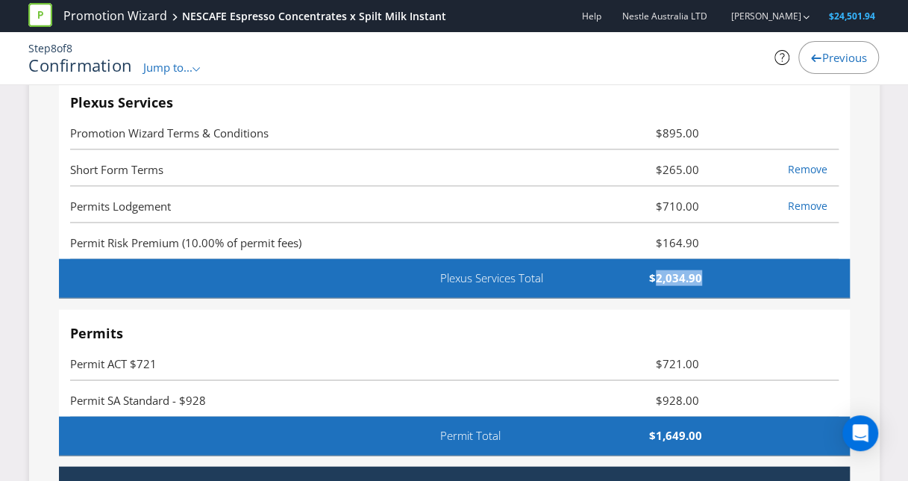
drag, startPoint x: 655, startPoint y: 275, endPoint x: 711, endPoint y: 281, distance: 55.6
click at [711, 281] on span "$2,034.90" at bounding box center [656, 278] width 113 height 16
copy span "2,034.90"
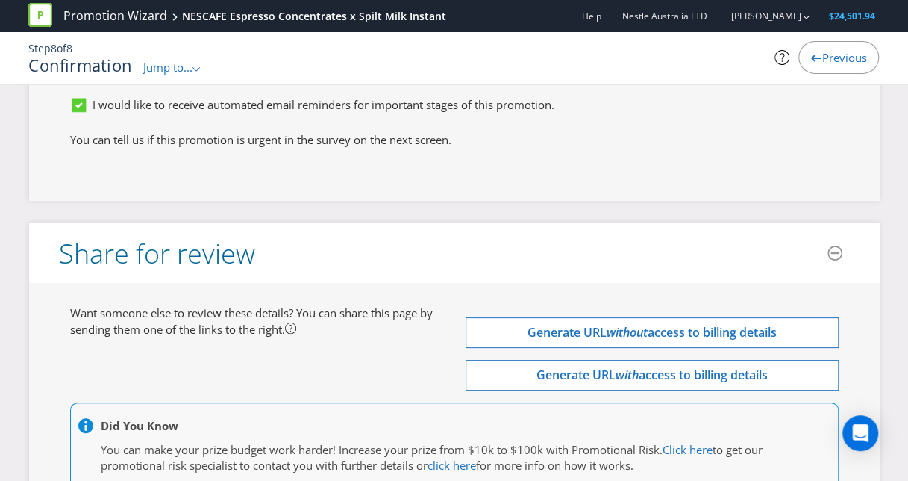
scroll to position [5626, 0]
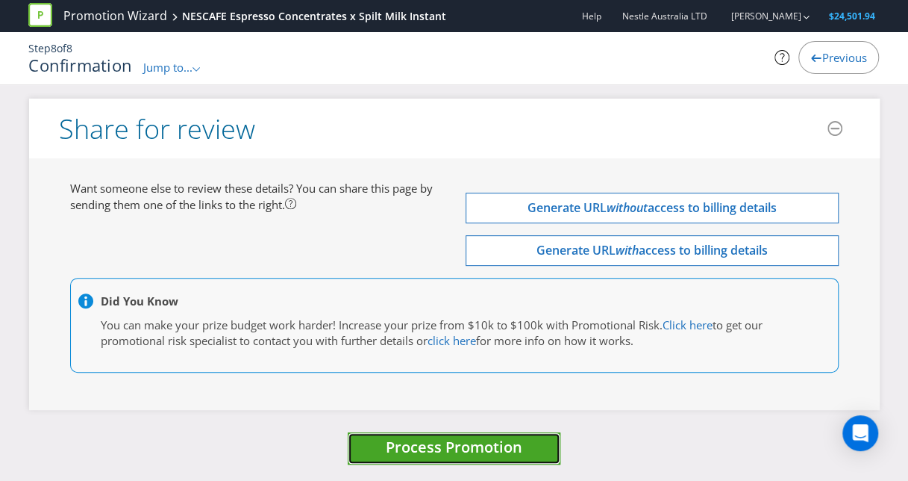
click at [436, 443] on span "Process Promotion" at bounding box center [454, 447] width 137 height 20
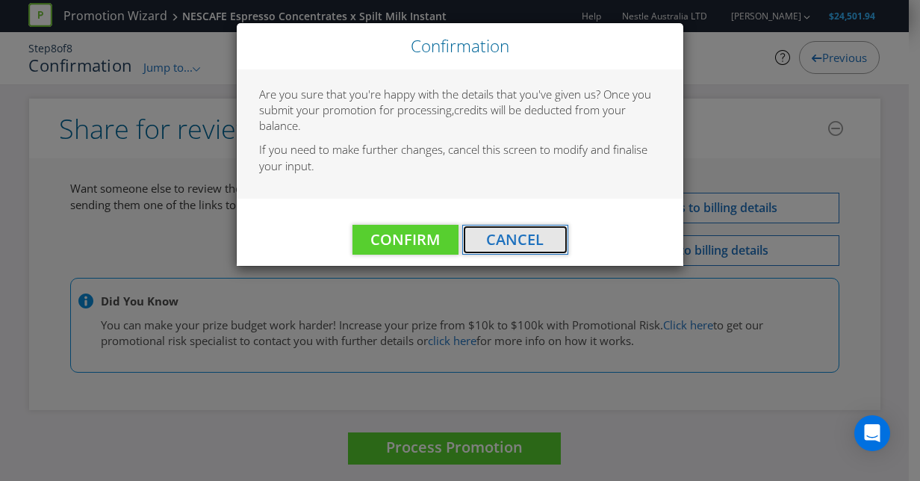
click at [528, 244] on span "Cancel" at bounding box center [514, 239] width 57 height 20
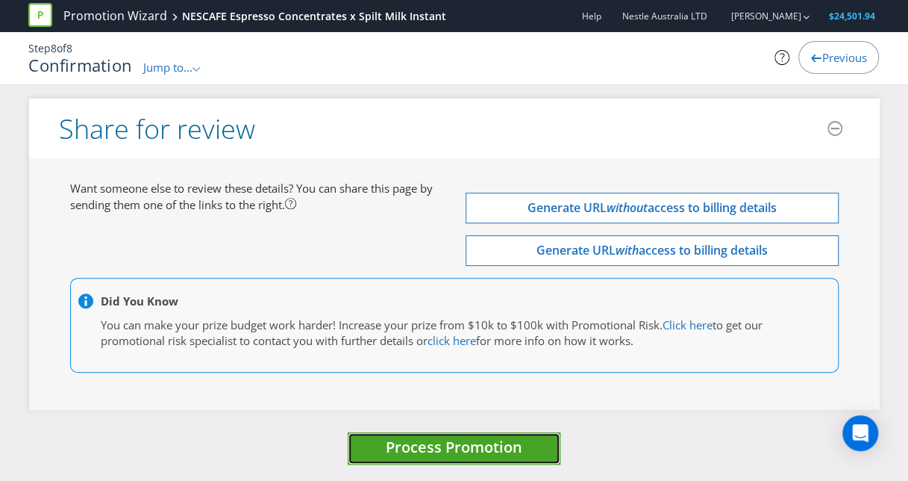
click at [475, 440] on span "Process Promotion" at bounding box center [454, 447] width 137 height 20
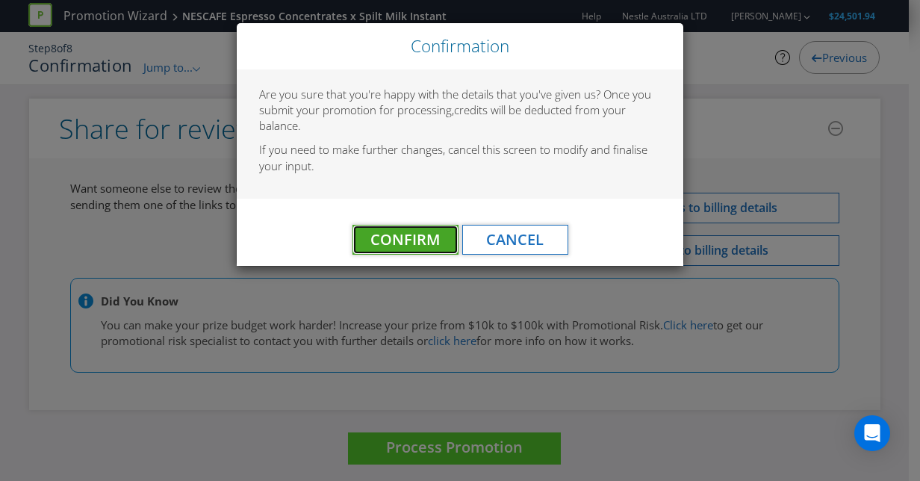
click at [425, 227] on button "Confirm" at bounding box center [405, 240] width 106 height 30
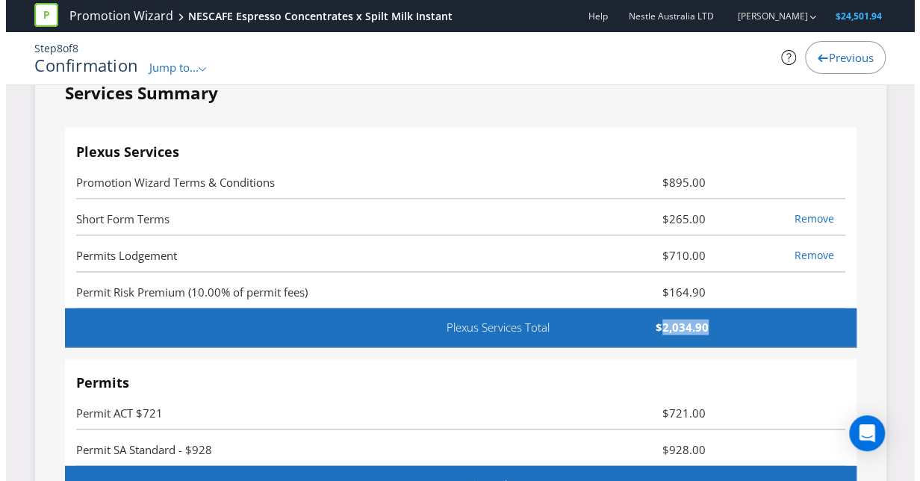
scroll to position [0, 0]
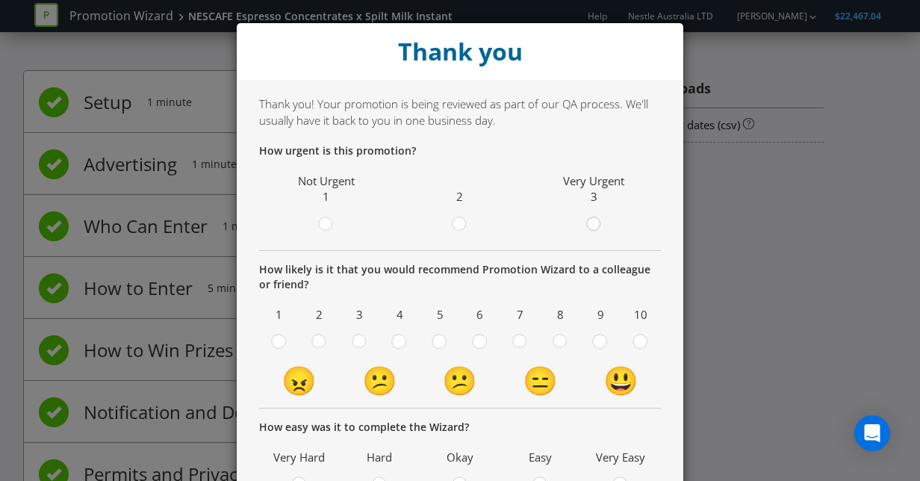
click at [587, 224] on circle at bounding box center [592, 223] width 13 height 13
click at [0, 0] on input "radio" at bounding box center [0, 0] width 0 height 0
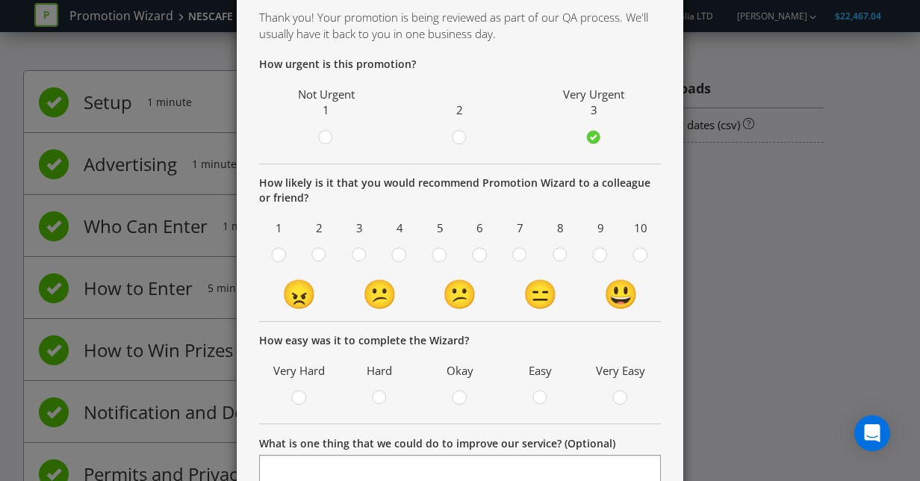
scroll to position [89, 0]
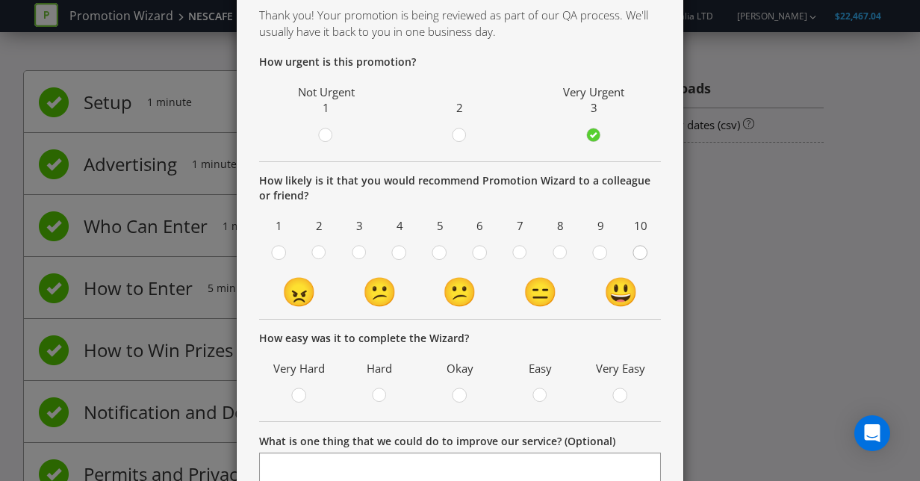
click at [635, 255] on circle at bounding box center [639, 252] width 13 height 13
click at [0, 0] on input "radio" at bounding box center [0, 0] width 0 height 0
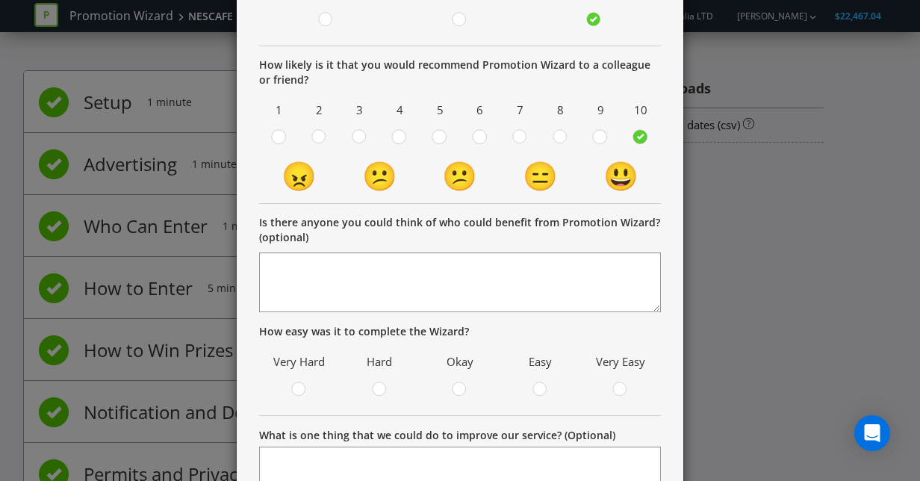
scroll to position [340, 0]
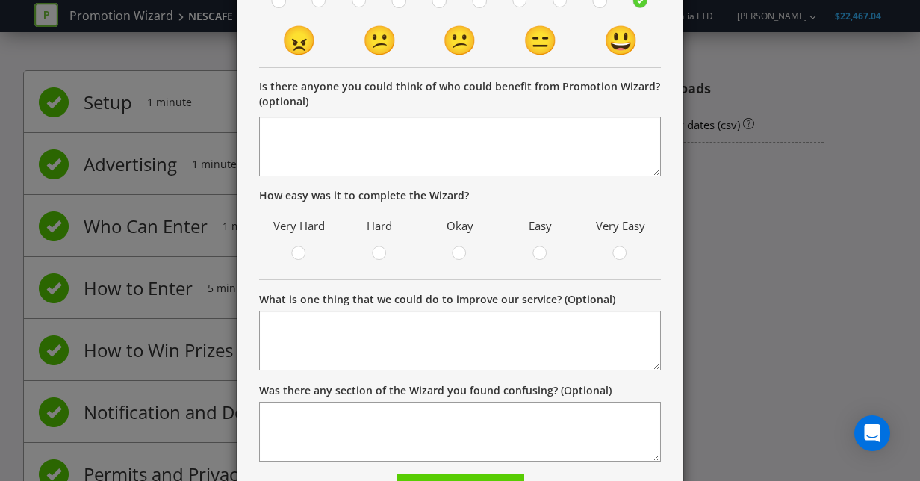
click at [608, 255] on label at bounding box center [620, 255] width 25 height 19
click at [0, 0] on input "radio" at bounding box center [0, 0] width 0 height 0
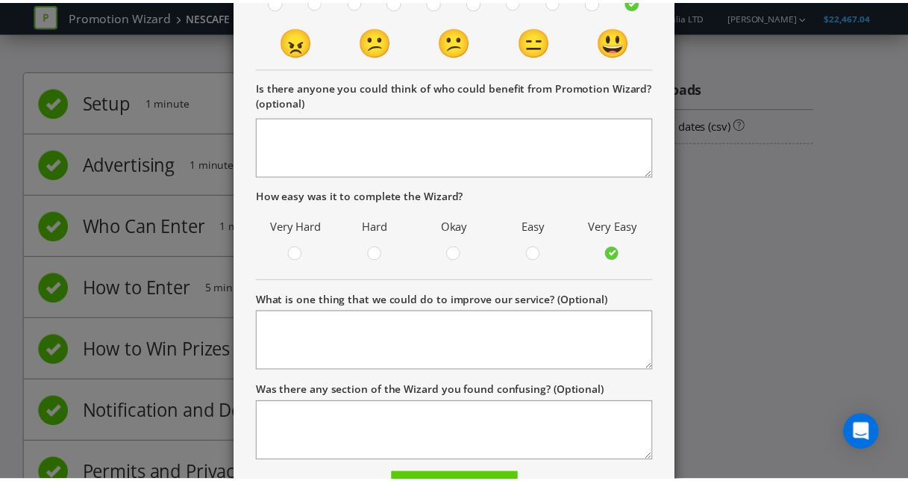
scroll to position [425, 0]
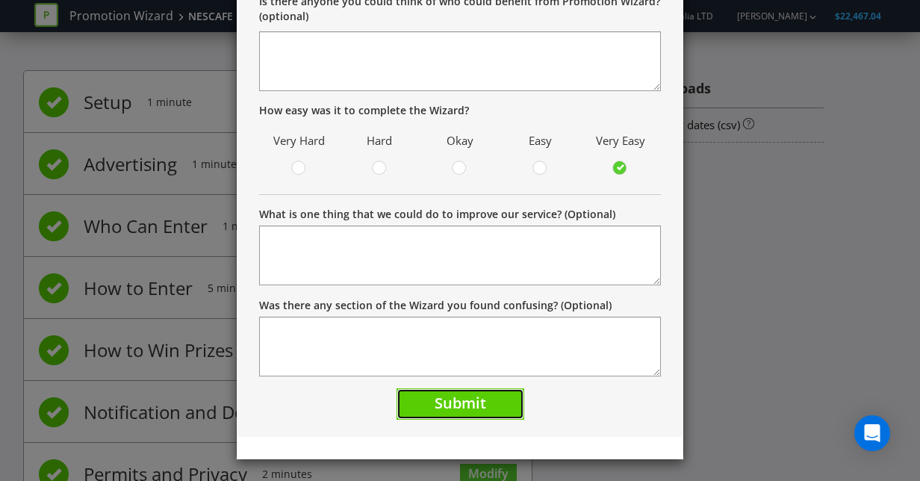
click at [478, 399] on span "Submit" at bounding box center [460, 403] width 52 height 20
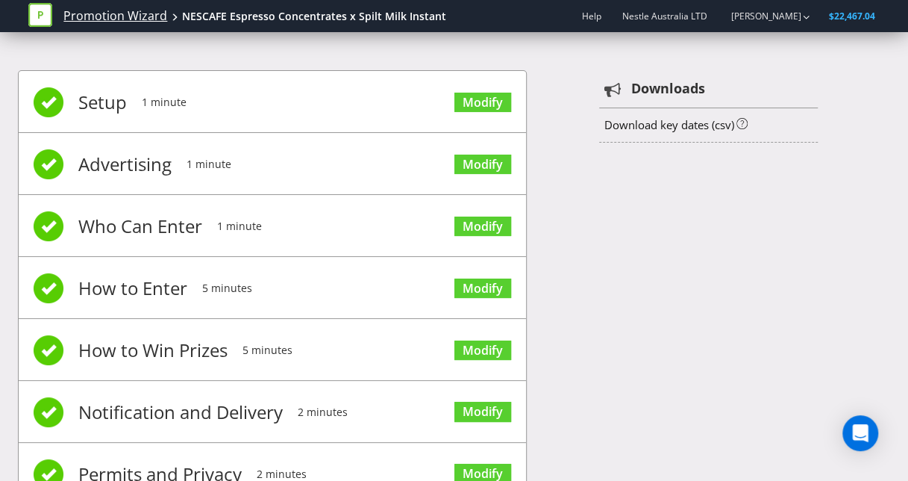
click at [122, 16] on link "Promotion Wizard" at bounding box center [115, 15] width 104 height 17
